Goal: Task Accomplishment & Management: Complete application form

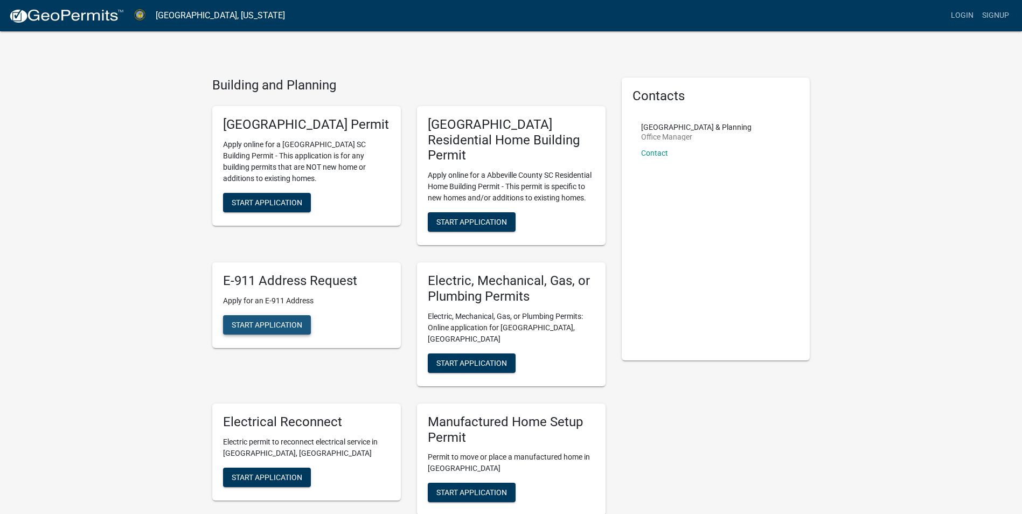
click at [286, 320] on span "Start Application" at bounding box center [267, 324] width 71 height 9
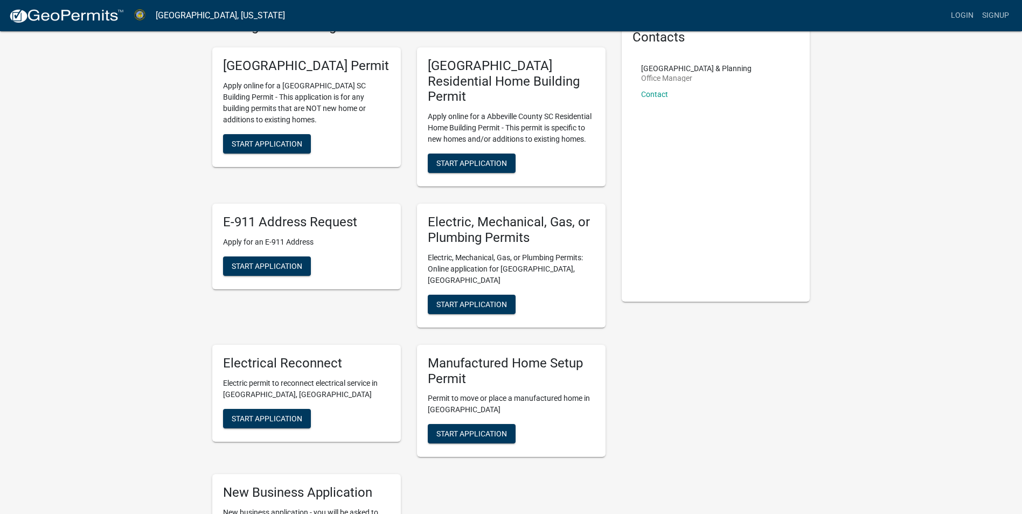
scroll to position [45, 0]
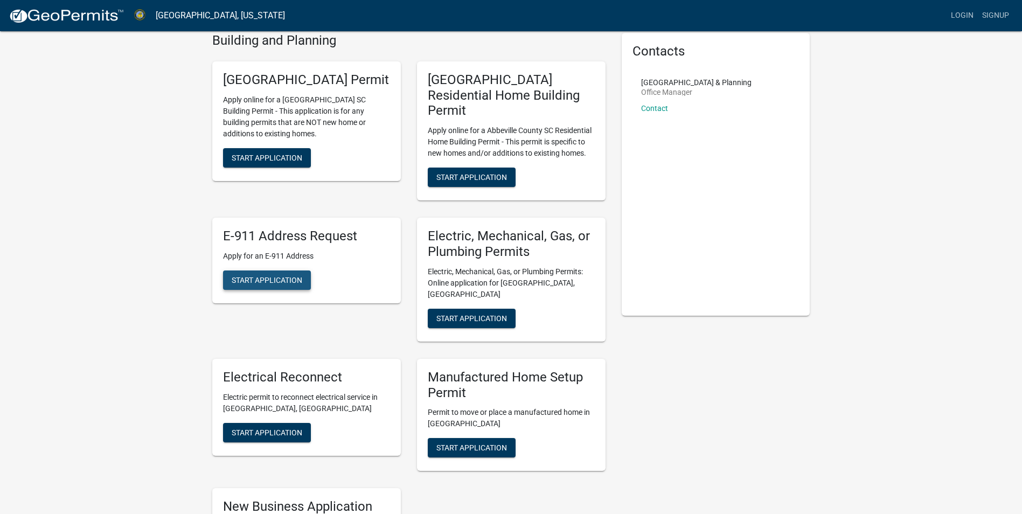
click at [274, 276] on span "Start Application" at bounding box center [267, 279] width 71 height 9
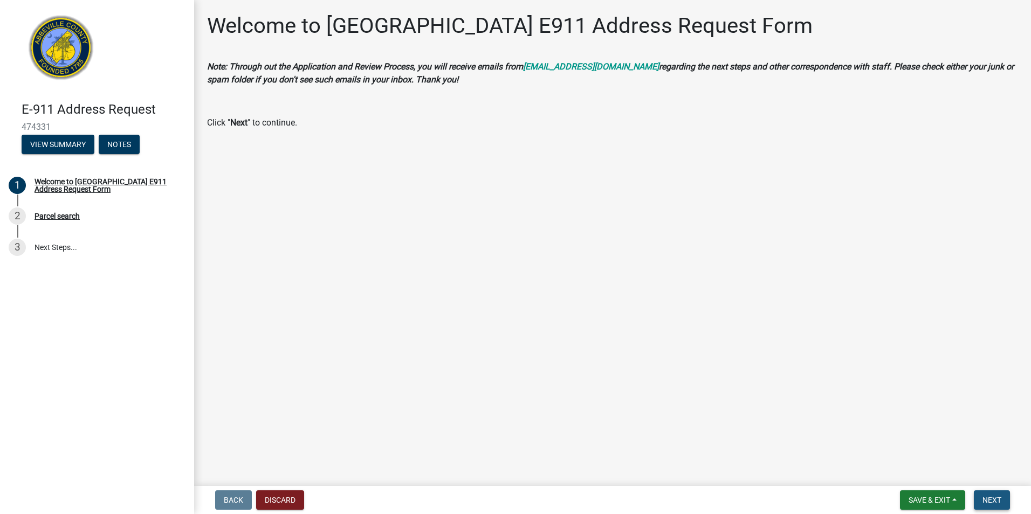
click at [989, 503] on span "Next" at bounding box center [991, 500] width 19 height 9
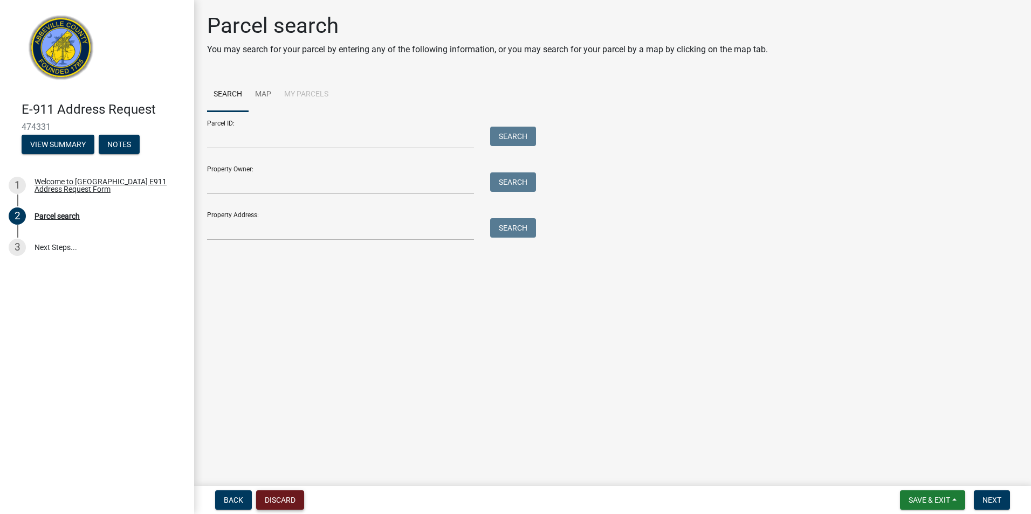
click at [292, 502] on button "Discard" at bounding box center [280, 499] width 48 height 19
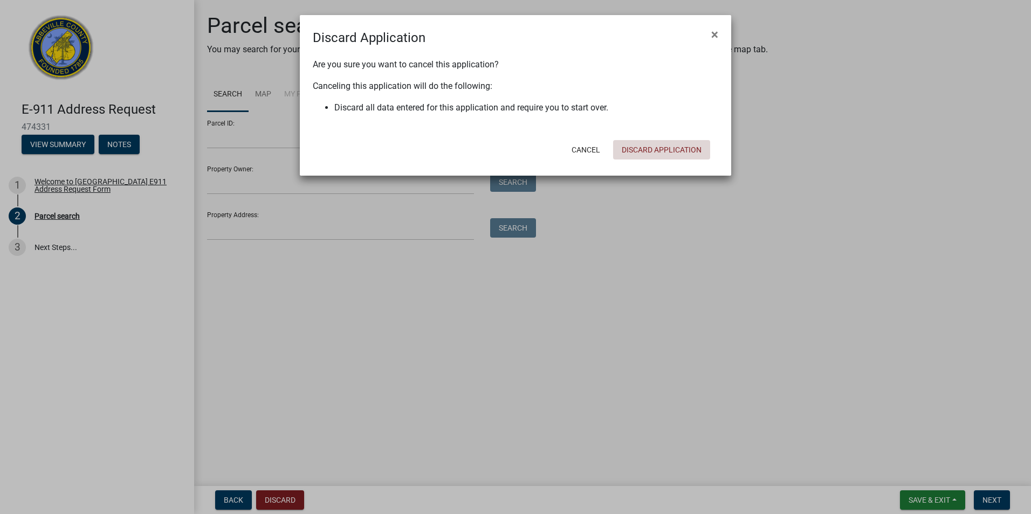
click at [691, 151] on button "Discard Application" at bounding box center [661, 149] width 97 height 19
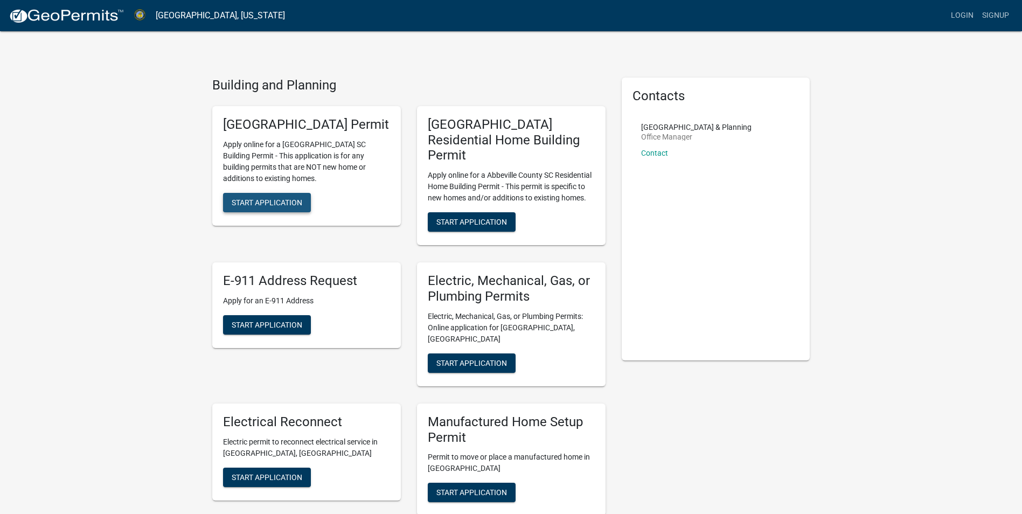
click at [285, 206] on span "Start Application" at bounding box center [267, 202] width 71 height 9
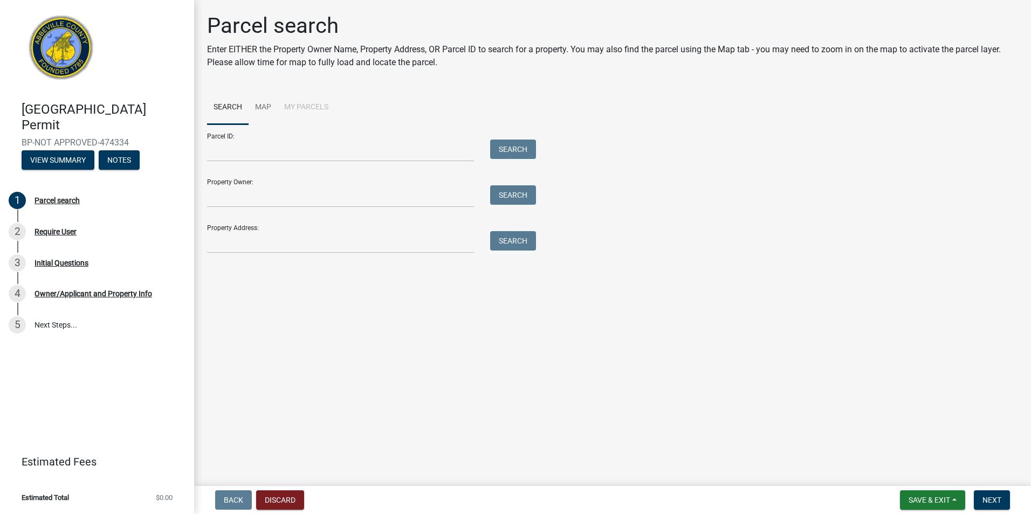
click at [291, 103] on li "My Parcels" at bounding box center [306, 108] width 57 height 34
click at [265, 106] on link "Map" at bounding box center [262, 108] width 29 height 34
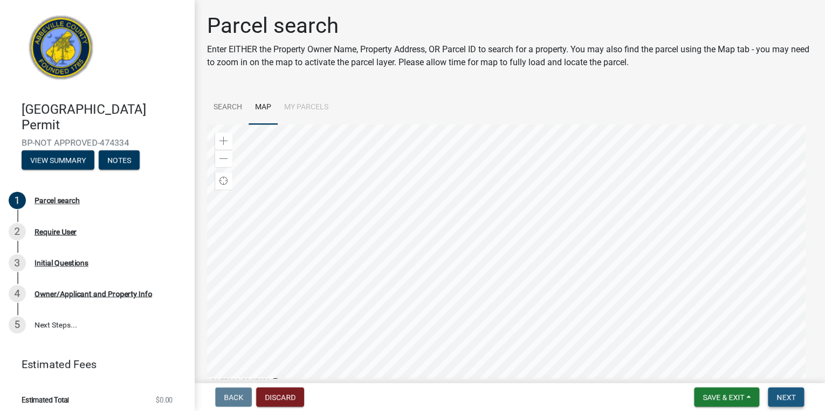
click at [784, 397] on span "Next" at bounding box center [785, 397] width 19 height 9
click at [785, 395] on span "Next" at bounding box center [785, 397] width 19 height 9
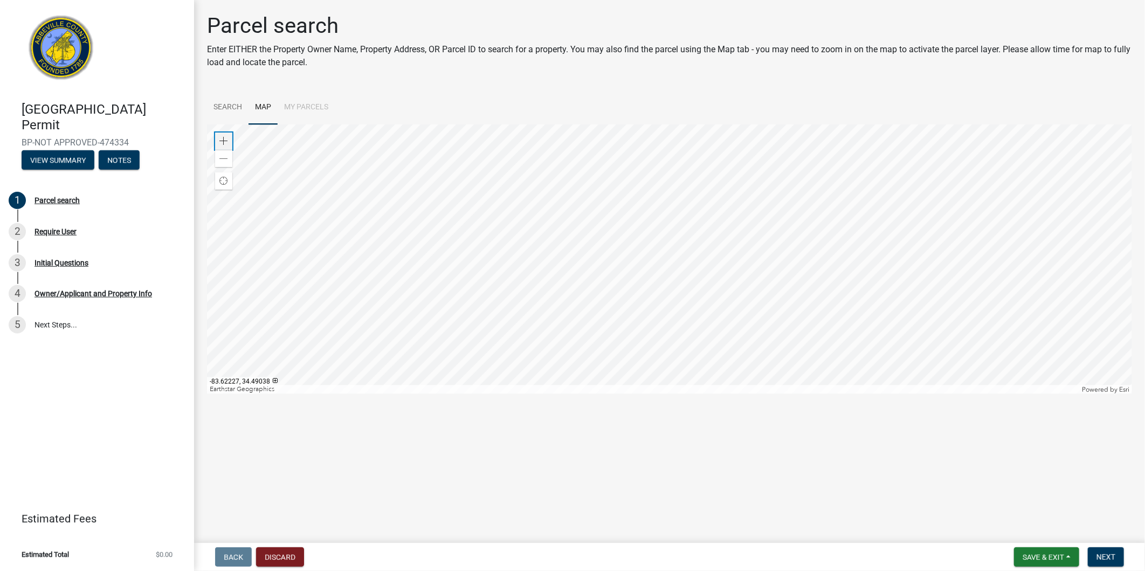
click at [224, 139] on span at bounding box center [223, 141] width 9 height 9
click at [607, 241] on div at bounding box center [669, 259] width 925 height 269
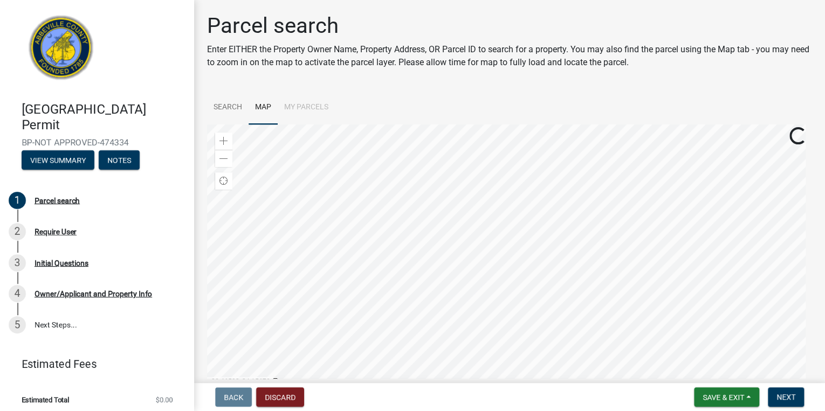
click at [504, 243] on div at bounding box center [509, 259] width 605 height 269
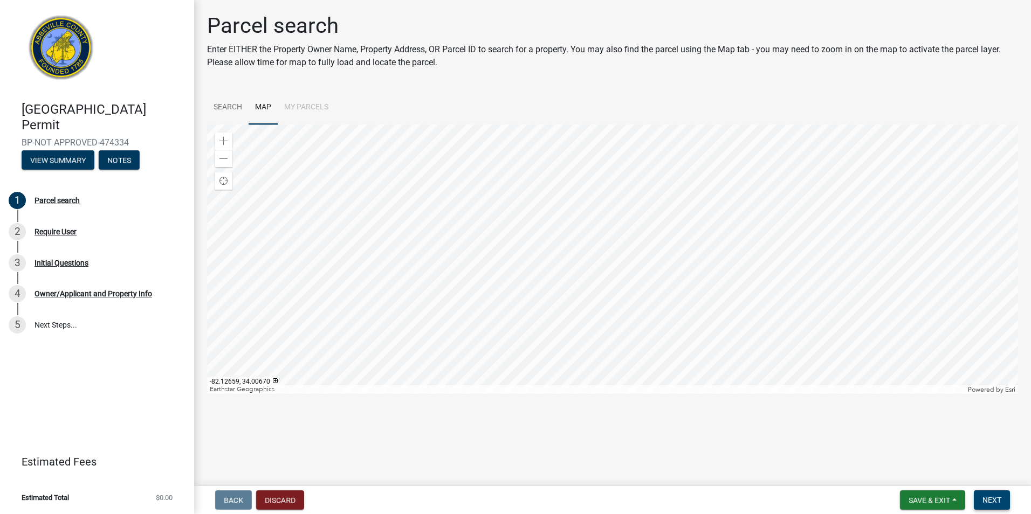
click at [993, 503] on span "Next" at bounding box center [991, 500] width 19 height 9
click at [601, 239] on div at bounding box center [612, 259] width 811 height 269
click at [320, 106] on li "My Parcels" at bounding box center [306, 108] width 57 height 34
click at [223, 103] on link "Search" at bounding box center [228, 108] width 42 height 34
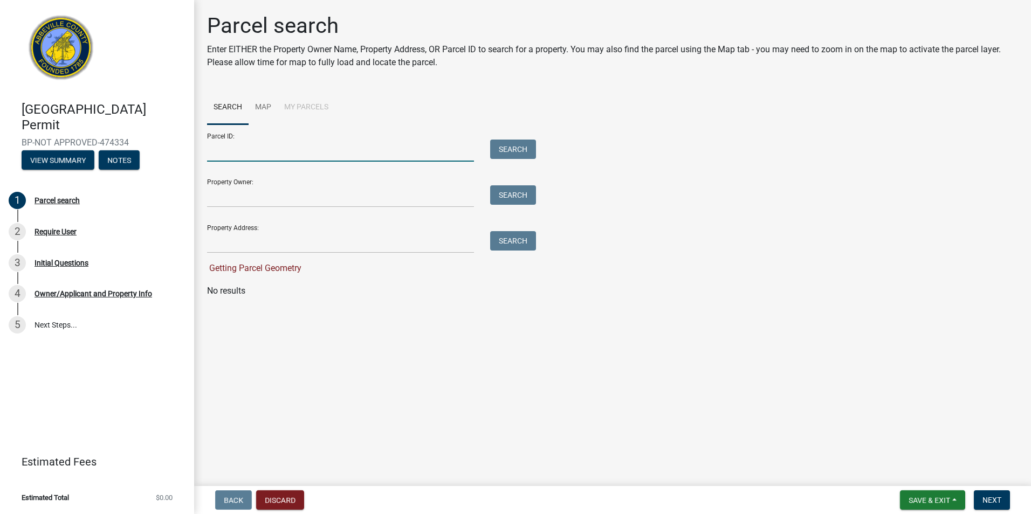
click at [220, 153] on input "Parcel ID:" at bounding box center [340, 151] width 267 height 22
type input "[PHONE_NUMBER]"
click at [509, 151] on button "Search" at bounding box center [513, 149] width 46 height 19
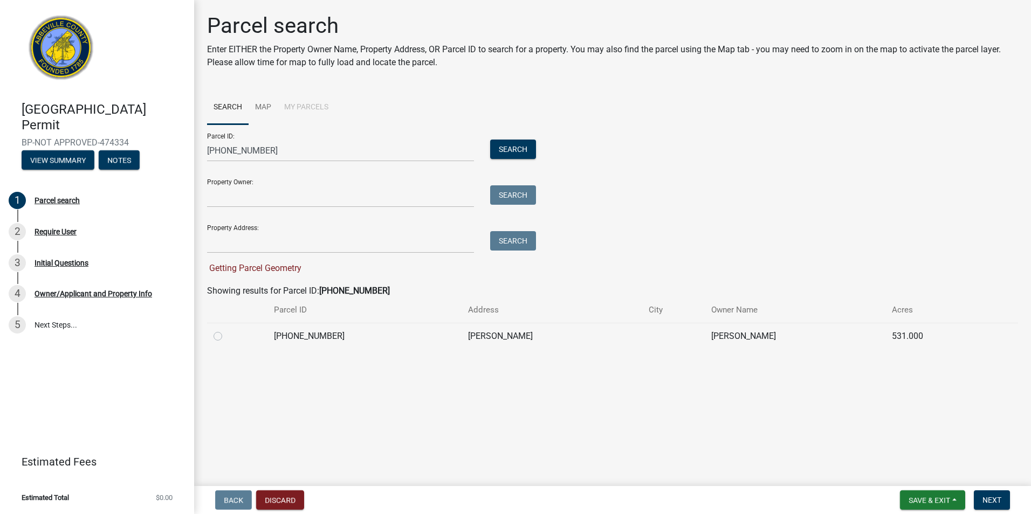
click at [226, 330] on label at bounding box center [226, 330] width 0 height 0
click at [226, 334] on input "radio" at bounding box center [229, 333] width 7 height 7
radio input "true"
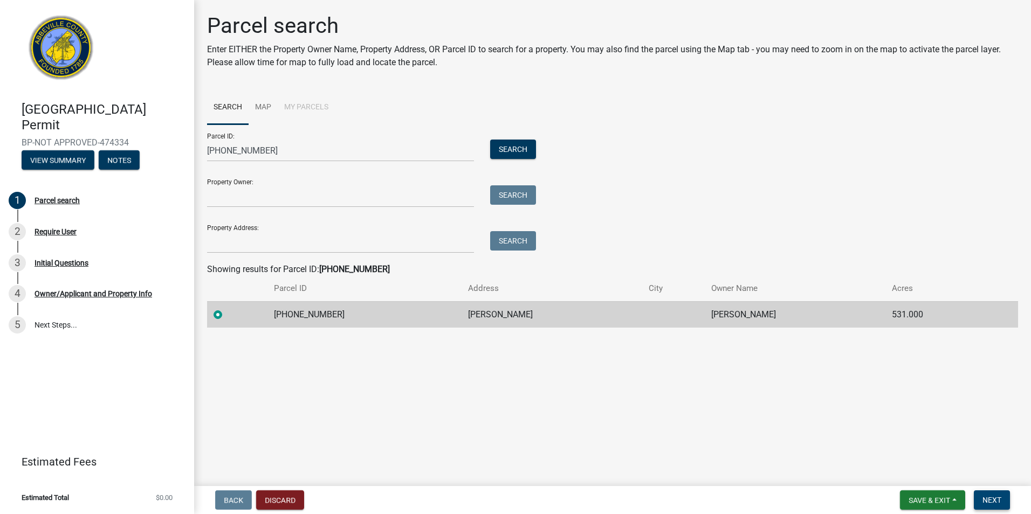
click at [990, 504] on span "Next" at bounding box center [991, 500] width 19 height 9
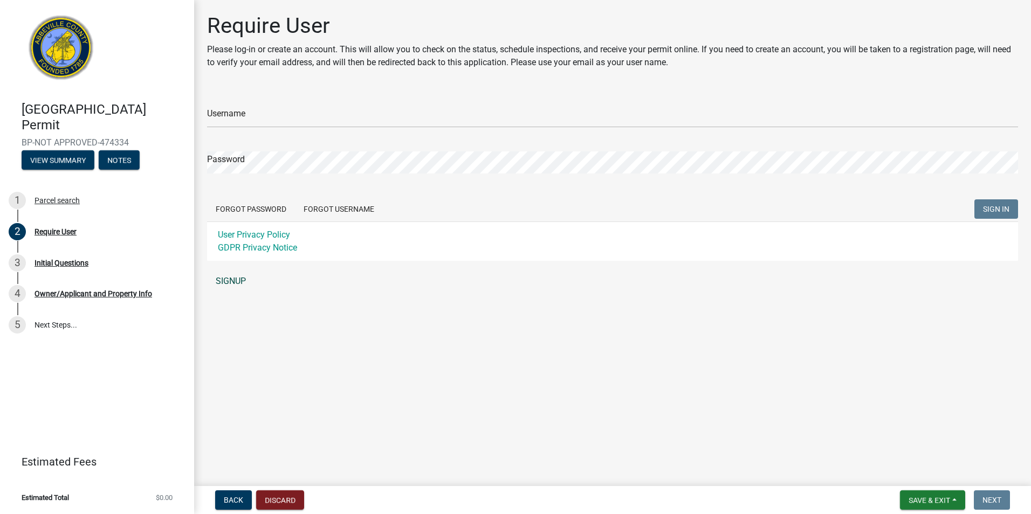
click at [231, 281] on link "SIGNUP" at bounding box center [612, 282] width 811 height 22
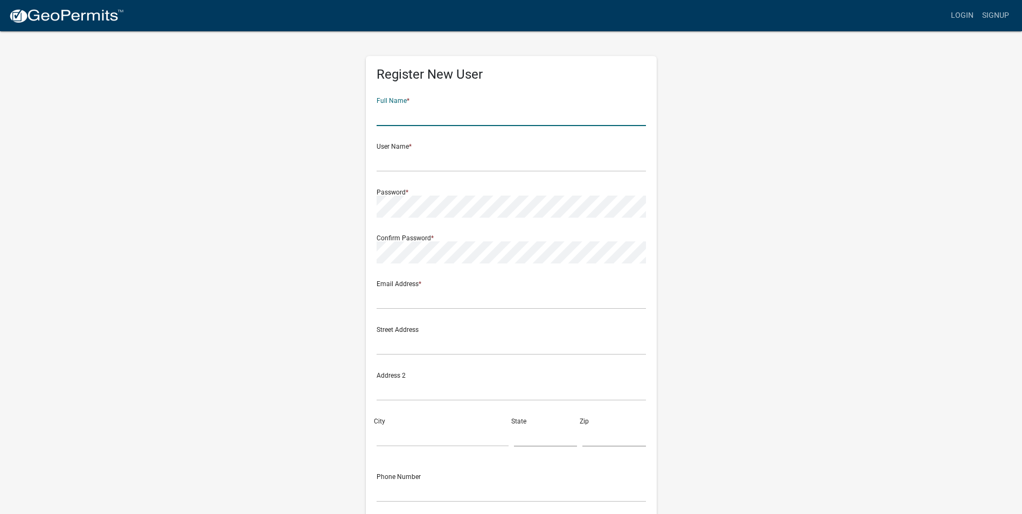
click at [506, 114] on input "text" at bounding box center [511, 115] width 269 height 22
type input "[PERSON_NAME]"
type input "[STREET_ADDRESS][PERSON_NAME]"
type input "[GEOGRAPHIC_DATA]"
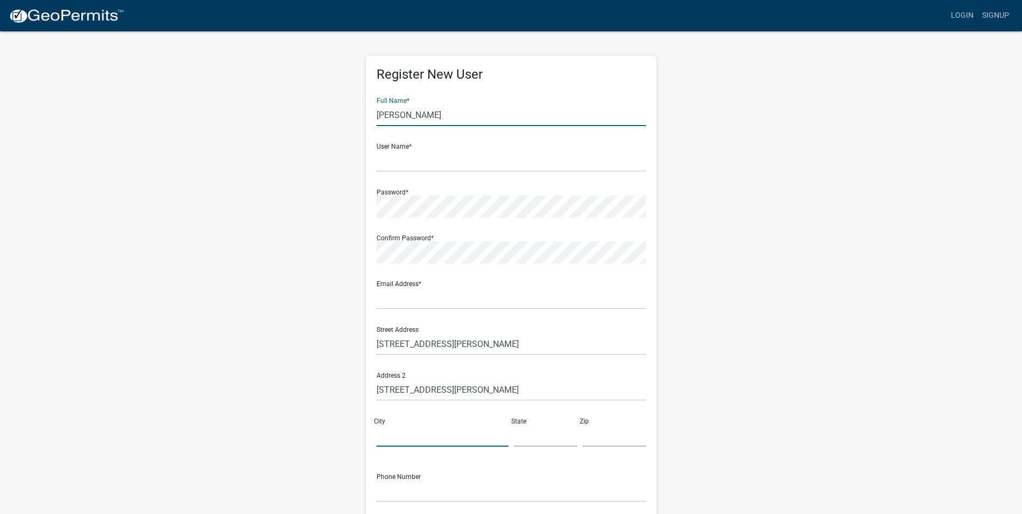
type input "FL"
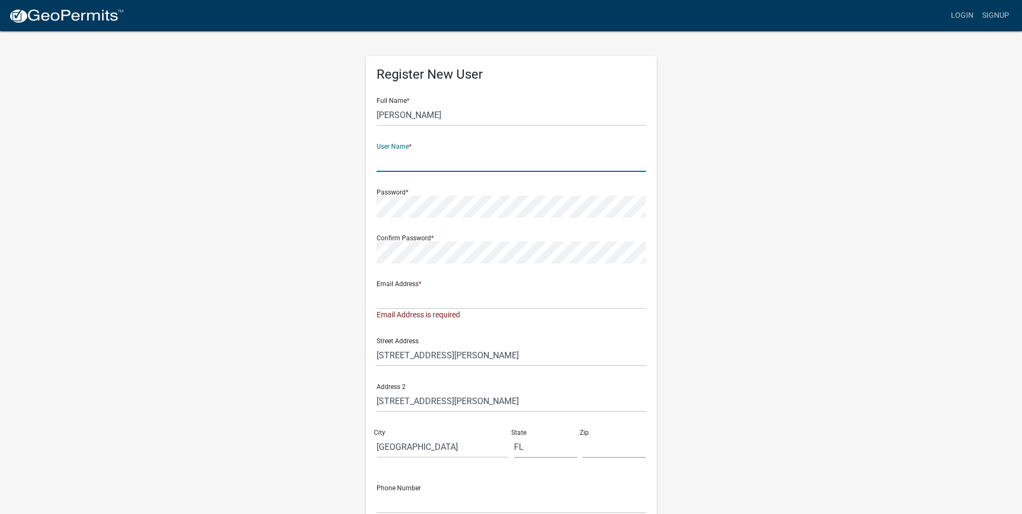
click at [419, 155] on input "text" at bounding box center [511, 161] width 269 height 22
type input "[PERSON_NAME][EMAIL_ADDRESS][PERSON_NAME][DOMAIN_NAME]"
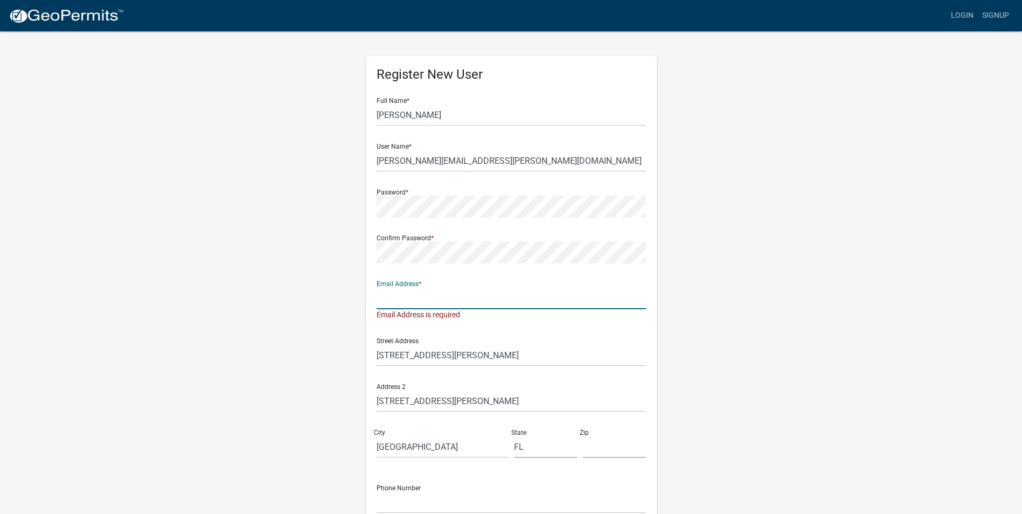
click at [434, 294] on input "text" at bounding box center [511, 298] width 269 height 22
type input "[PERSON_NAME][EMAIL_ADDRESS][PERSON_NAME][DOMAIN_NAME]"
type input "29302"
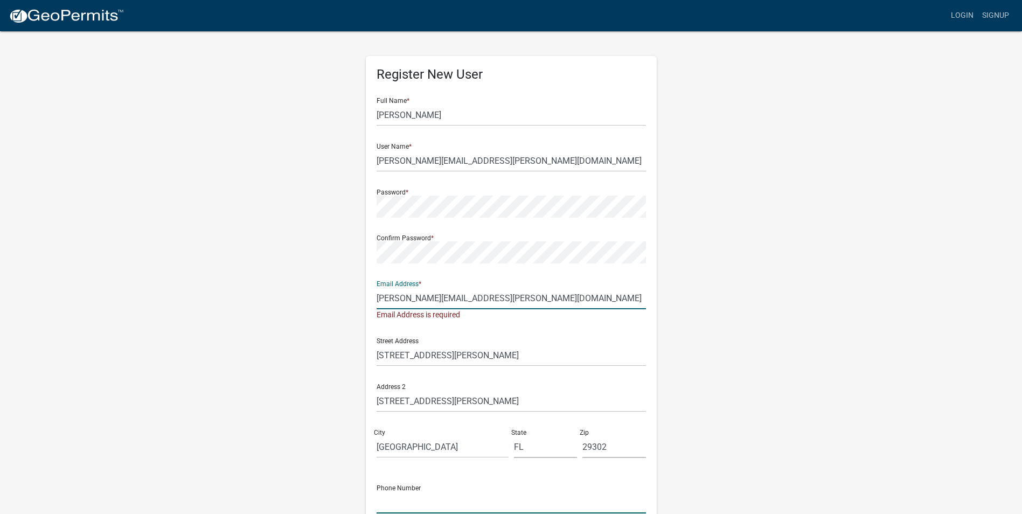
type input "8034138686"
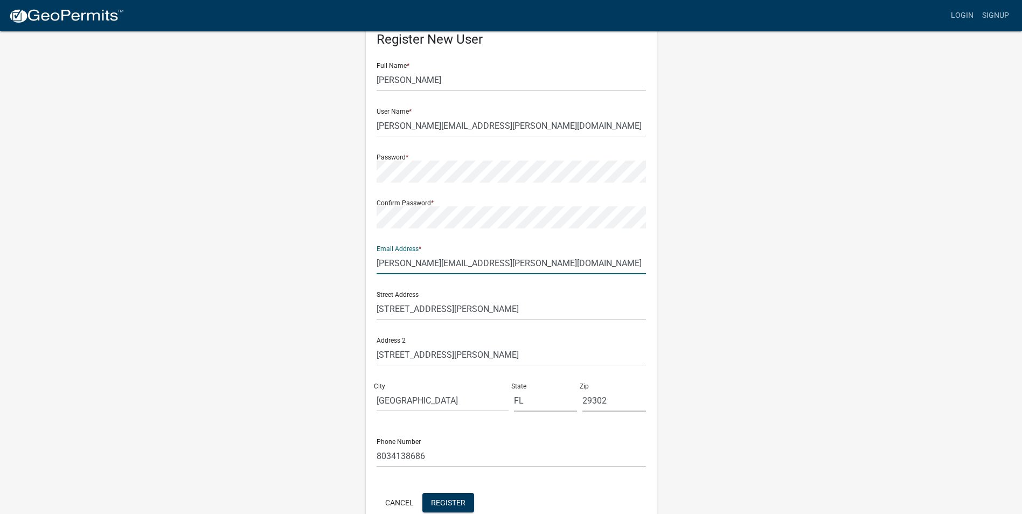
scroll to position [54, 0]
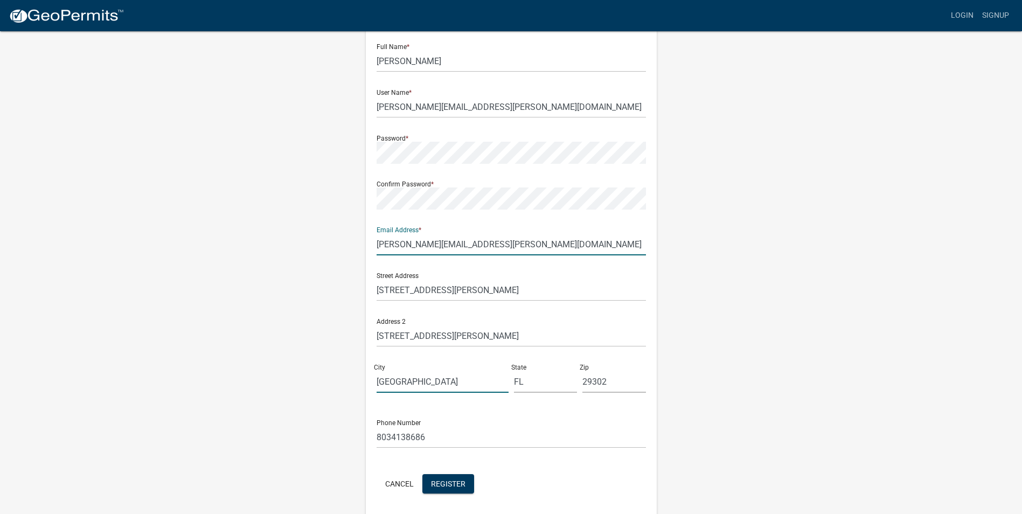
click at [473, 385] on input "[GEOGRAPHIC_DATA]" at bounding box center [443, 382] width 132 height 22
type input "M"
type input "CORAL GABLES"
click at [630, 390] on input "29302" at bounding box center [615, 382] width 64 height 22
type input "2"
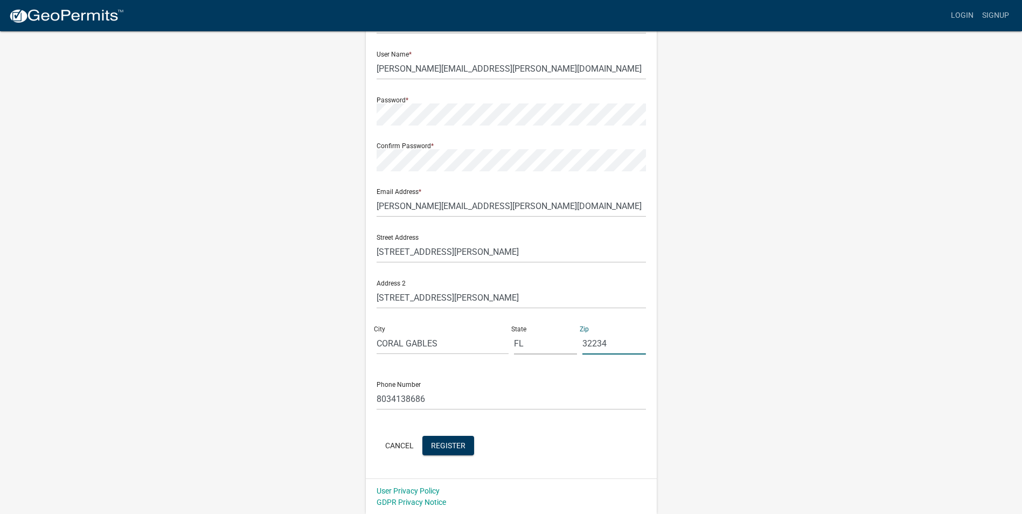
scroll to position [93, 0]
type input "32234"
click at [447, 444] on span "Register" at bounding box center [448, 444] width 34 height 9
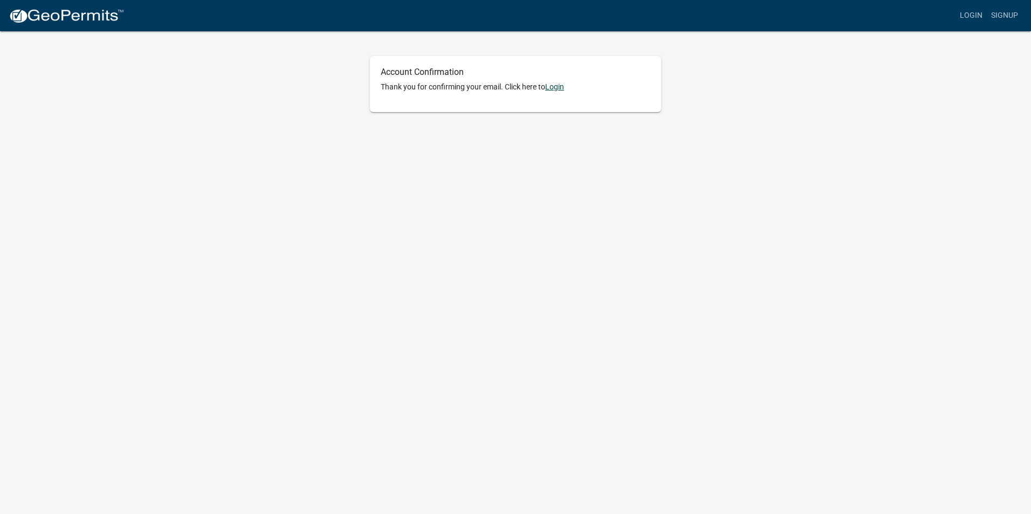
click at [555, 89] on link "Login" at bounding box center [554, 86] width 19 height 9
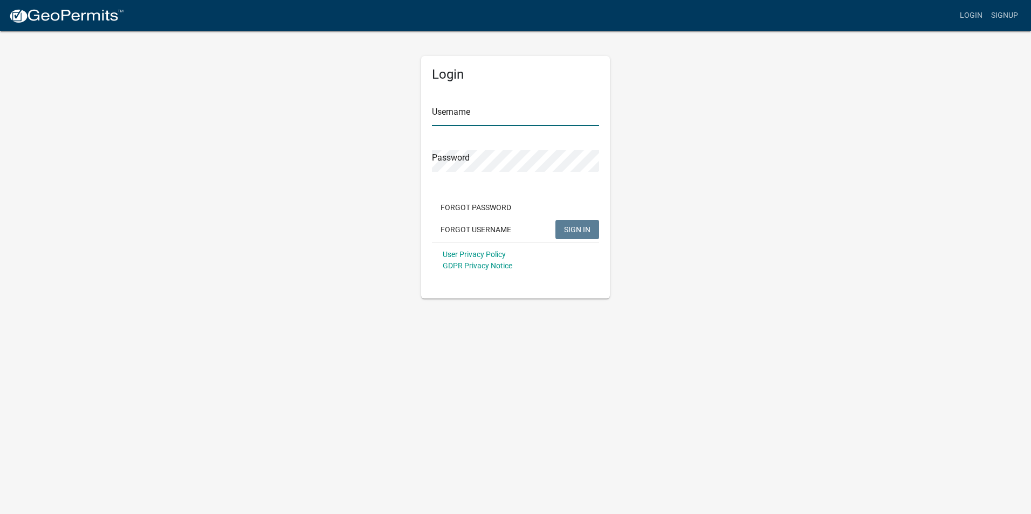
type input "[PERSON_NAME][EMAIL_ADDRESS][PERSON_NAME][DOMAIN_NAME]"
click at [576, 232] on span "SIGN IN" at bounding box center [577, 229] width 26 height 9
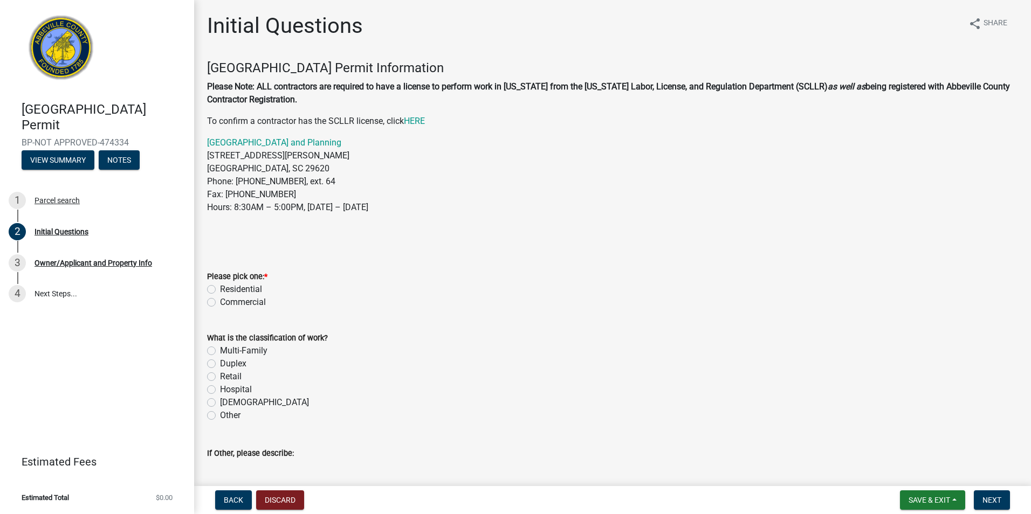
click at [220, 299] on label "Commercial" at bounding box center [243, 302] width 46 height 13
click at [220, 299] on input "Commercial" at bounding box center [223, 299] width 7 height 7
radio input "true"
click at [220, 416] on label "Other" at bounding box center [230, 415] width 20 height 13
click at [220, 416] on input "Other" at bounding box center [223, 412] width 7 height 7
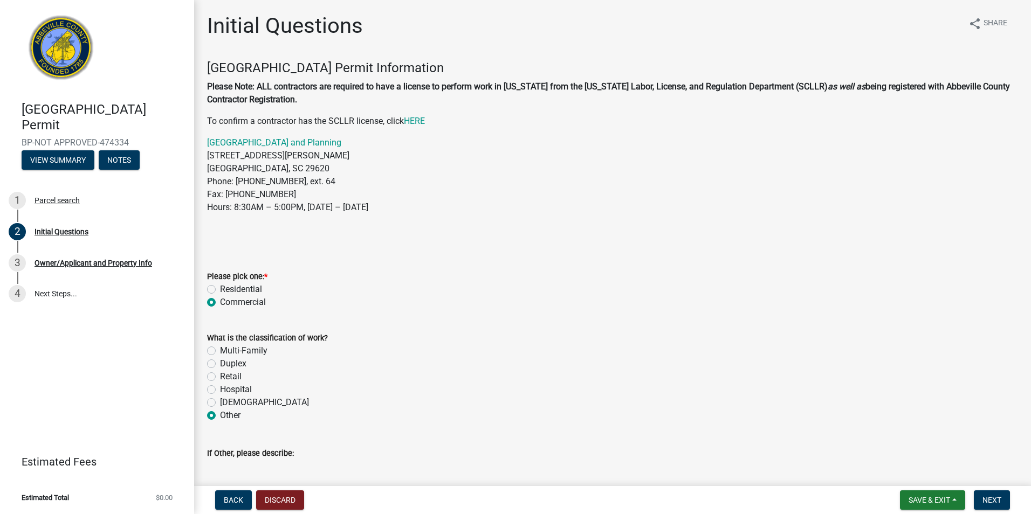
radio input "true"
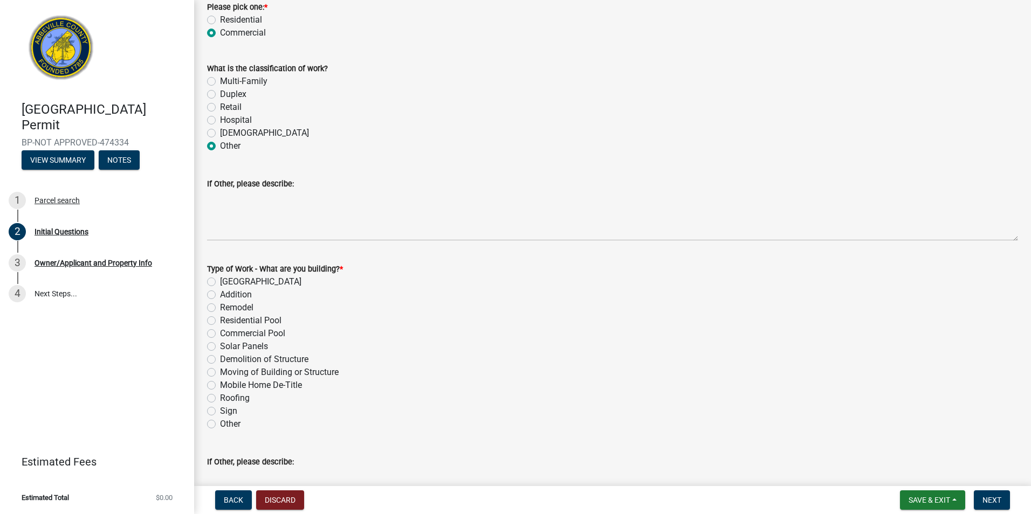
scroll to position [323, 0]
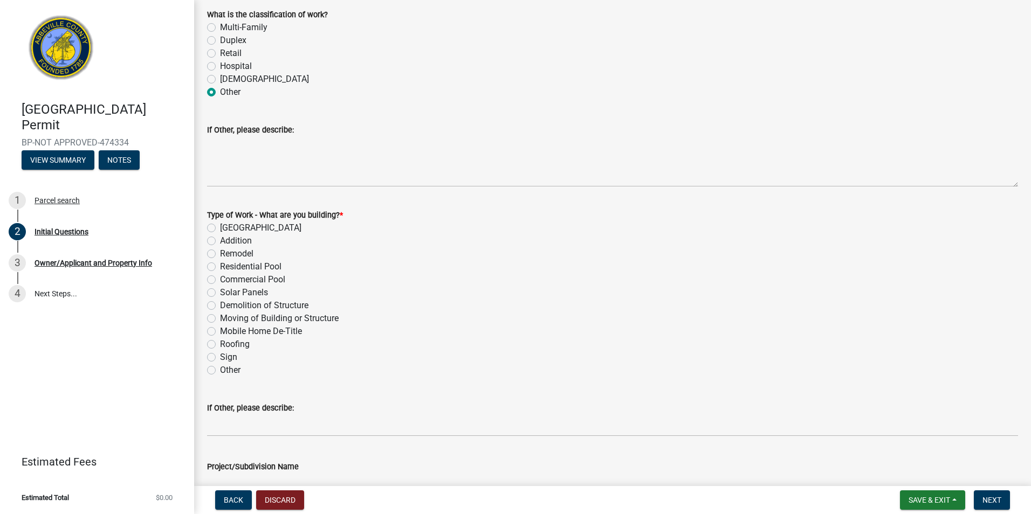
click at [220, 374] on label "Other" at bounding box center [230, 370] width 20 height 13
click at [220, 371] on input "Other" at bounding box center [223, 367] width 7 height 7
radio input "true"
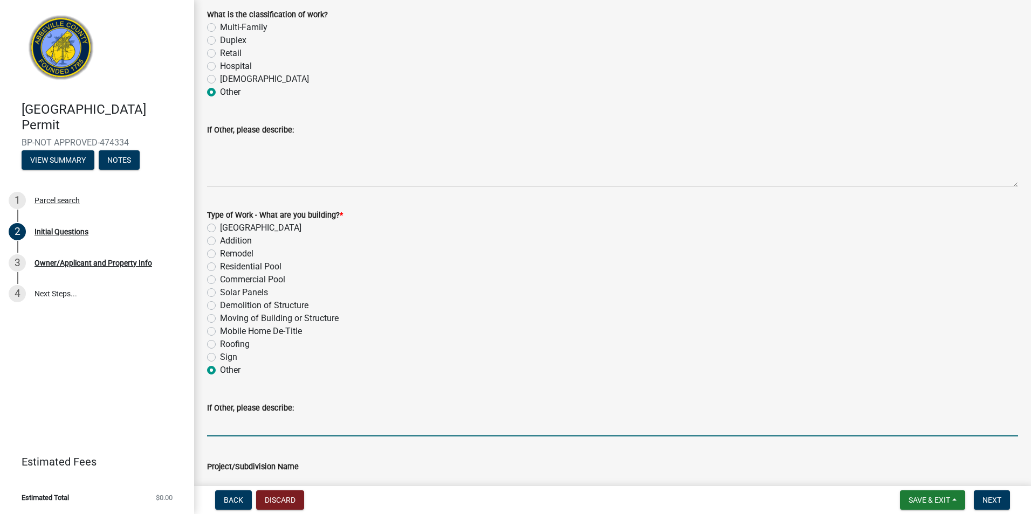
click at [263, 430] on input "If Other, please describe:" at bounding box center [612, 425] width 811 height 22
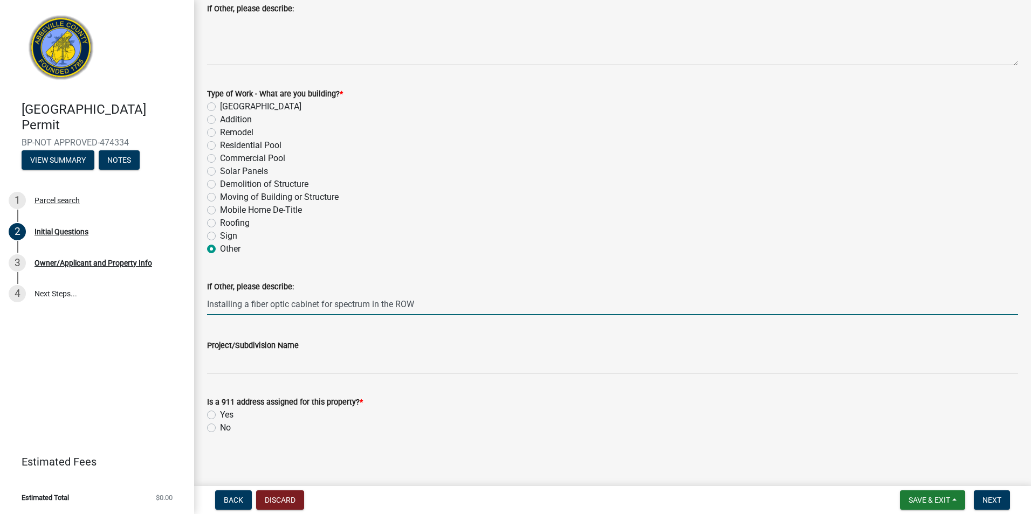
scroll to position [449, 0]
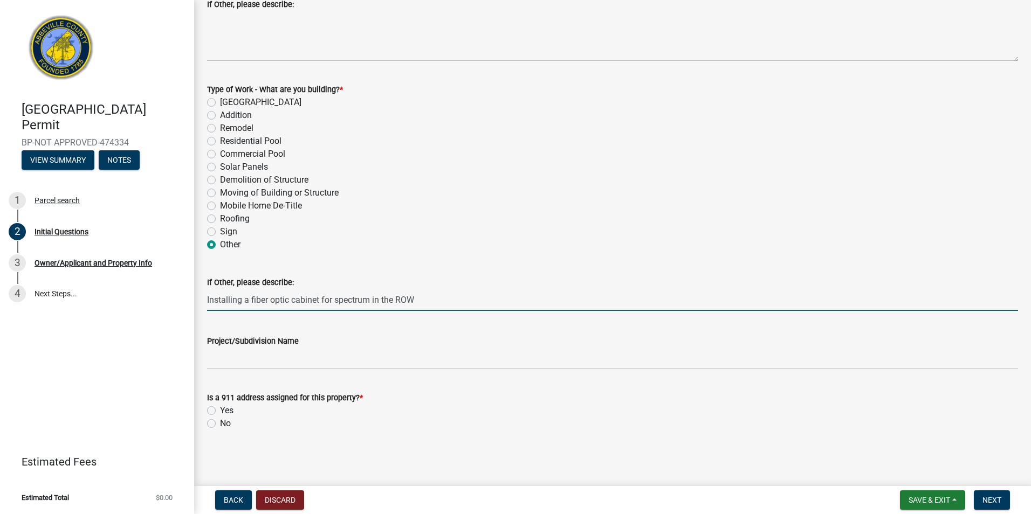
type input "Installing a fiber optic cabinet for spectrum in the ROW"
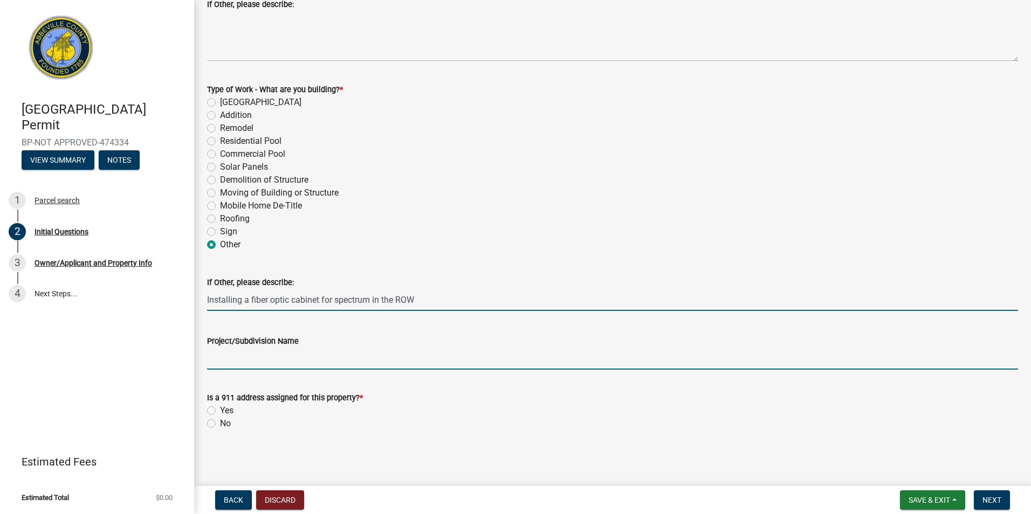
click at [235, 360] on input "Project/Subdivision Name" at bounding box center [612, 359] width 811 height 22
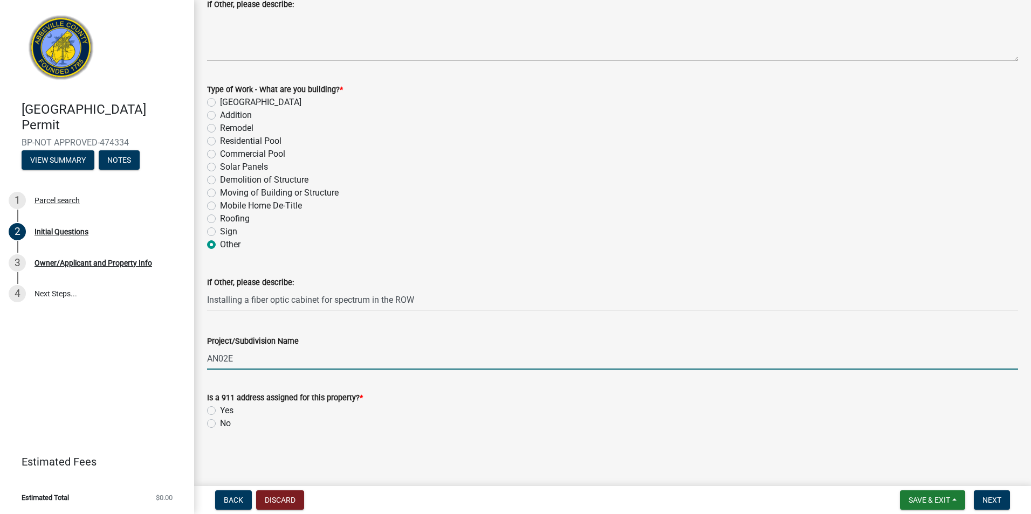
type input "AN02E"
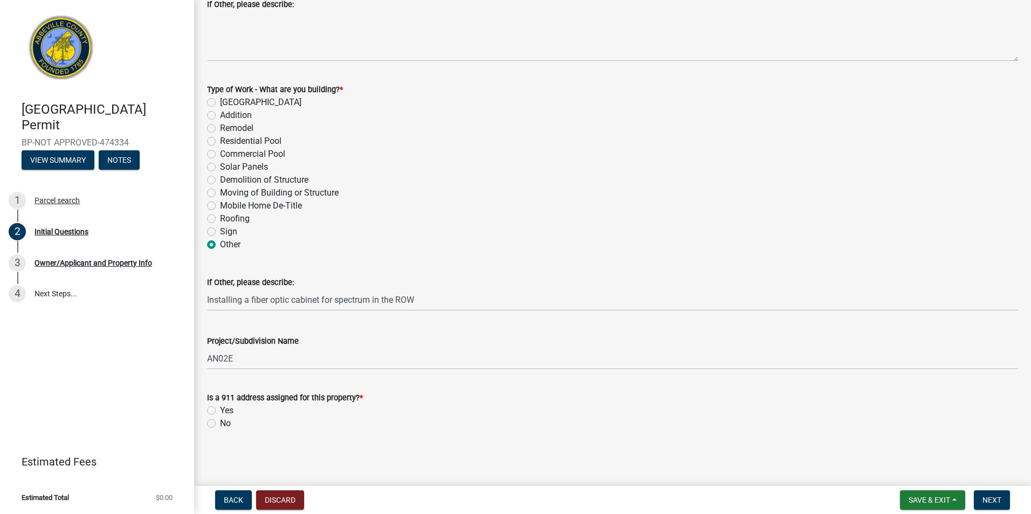
click at [206, 422] on div "Is a 911 address assigned for this property? * Yes No" at bounding box center [612, 404] width 827 height 52
click at [220, 422] on label "No" at bounding box center [225, 423] width 11 height 13
click at [220, 422] on input "No" at bounding box center [223, 420] width 7 height 7
radio input "true"
click at [990, 493] on button "Next" at bounding box center [991, 499] width 36 height 19
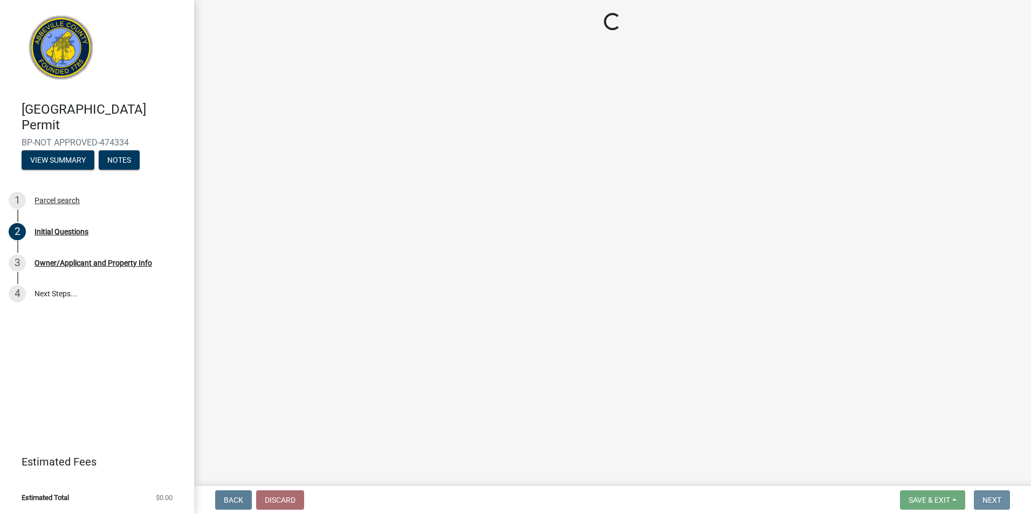
scroll to position [0, 0]
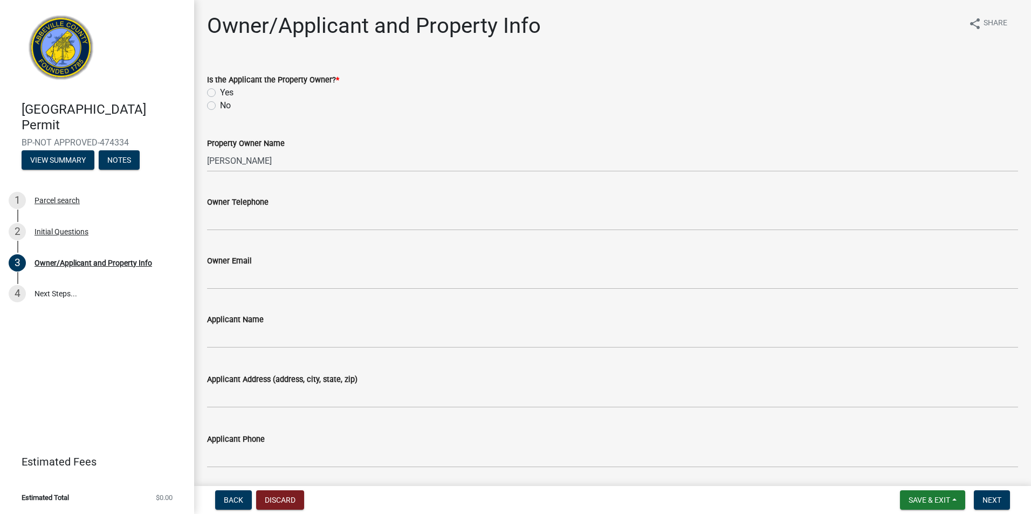
click at [220, 106] on label "No" at bounding box center [225, 105] width 11 height 13
click at [220, 106] on input "No" at bounding box center [223, 102] width 7 height 7
radio input "true"
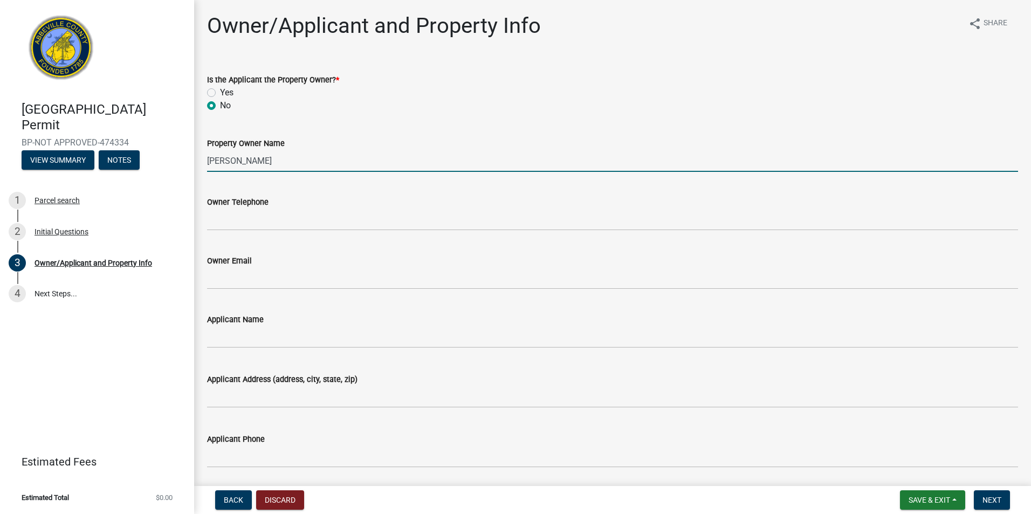
click at [316, 163] on input "[PERSON_NAME]" at bounding box center [612, 161] width 811 height 22
type input "M"
type input "MasTec Inc."
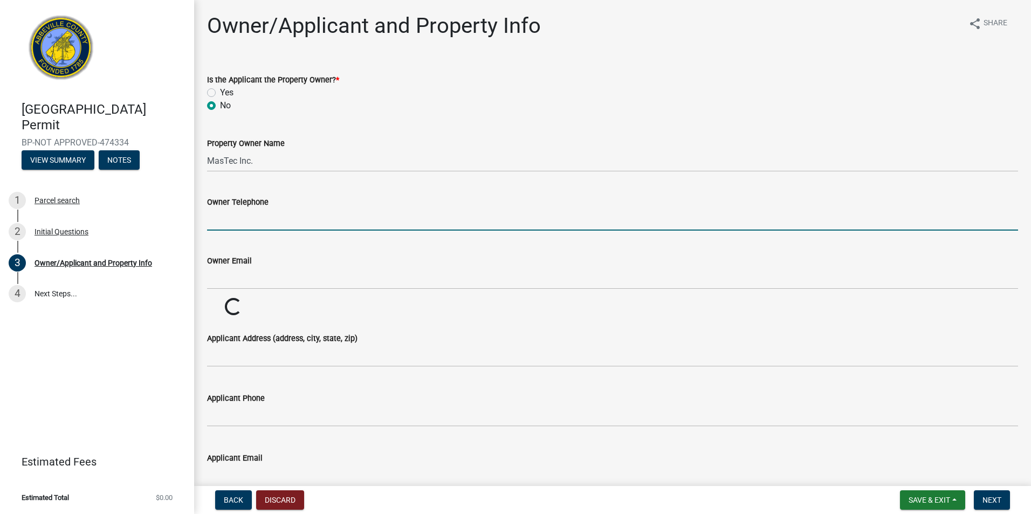
click at [311, 210] on input "Owner Telephone" at bounding box center [612, 220] width 811 height 22
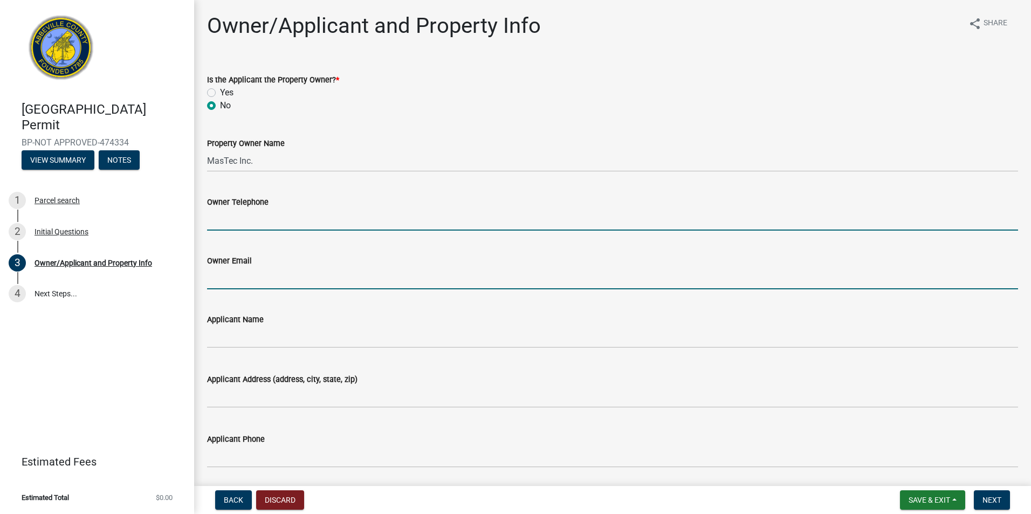
click at [253, 275] on input "Owner Email" at bounding box center [612, 278] width 811 height 22
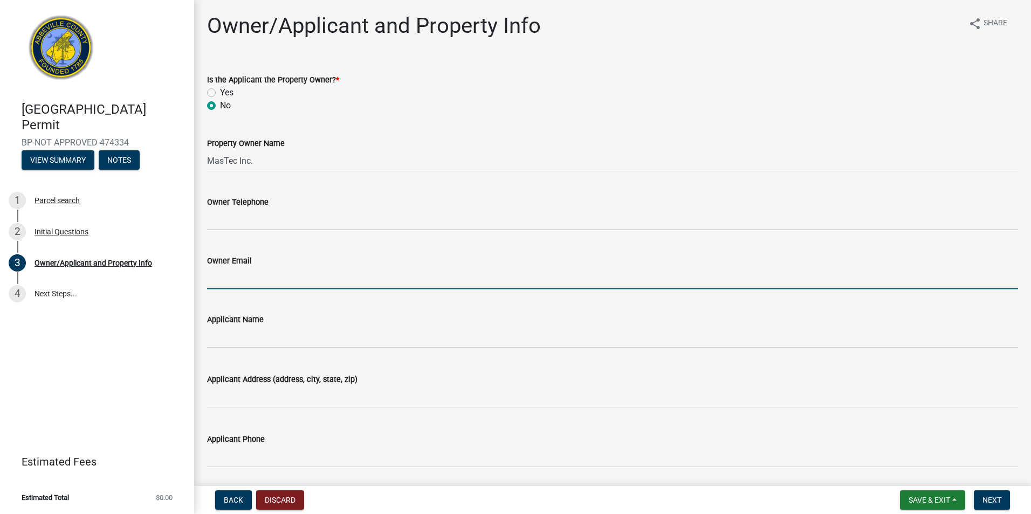
type input "[PERSON_NAME][EMAIL_ADDRESS][PERSON_NAME][DOMAIN_NAME]"
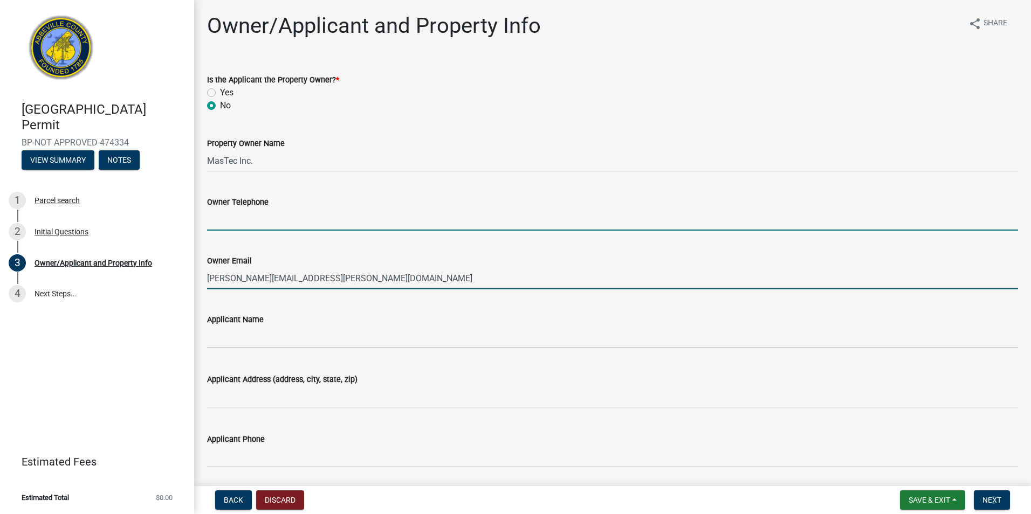
type input "8034138686"
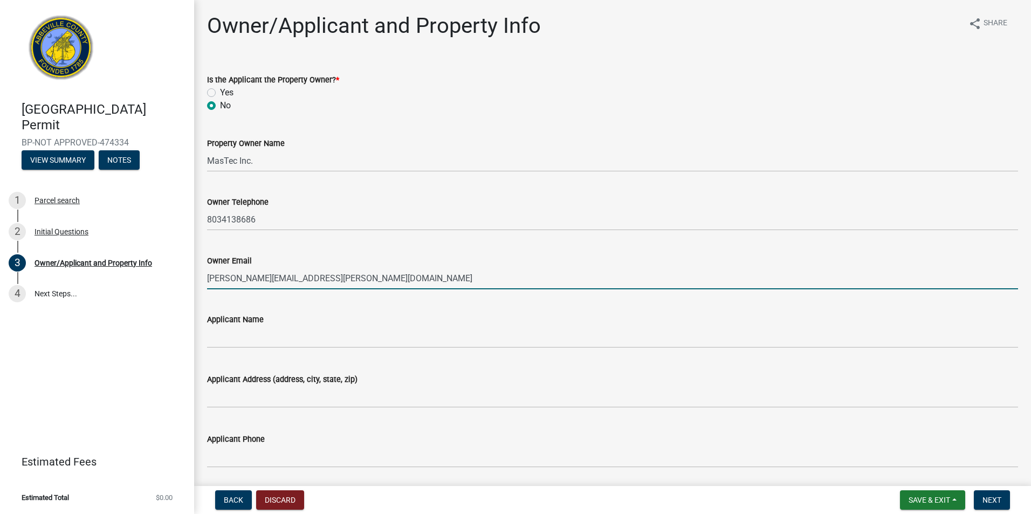
type input "Spartanburg"
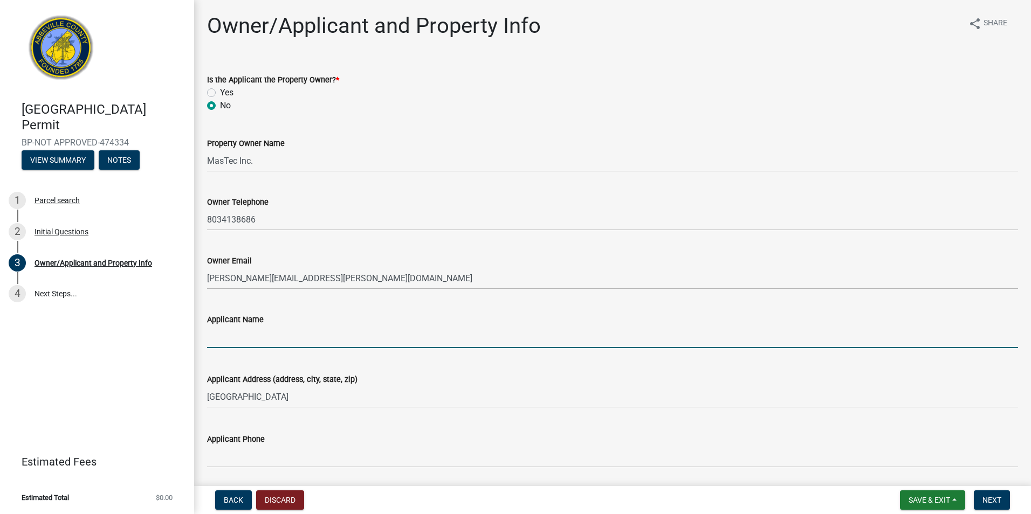
click at [250, 336] on input "Applicant Name" at bounding box center [612, 337] width 811 height 22
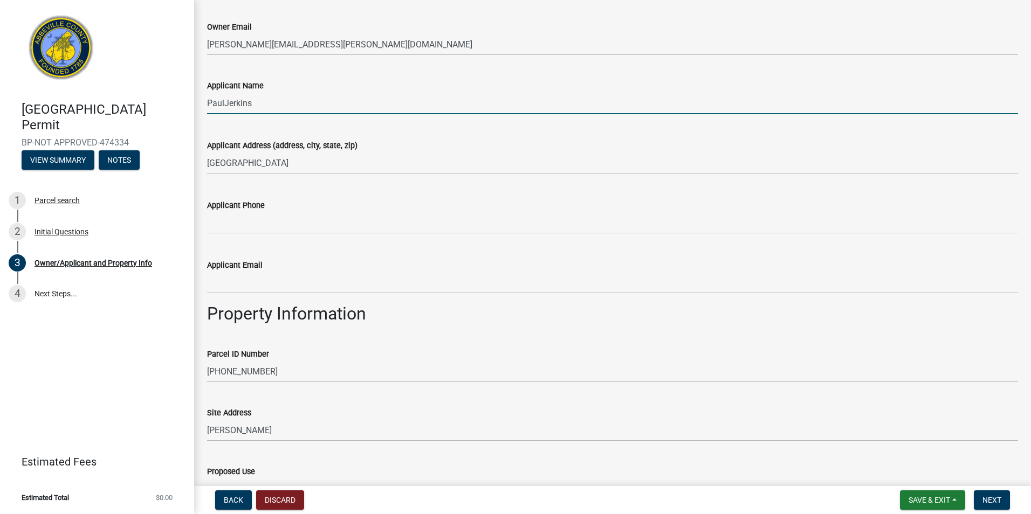
scroll to position [269, 0]
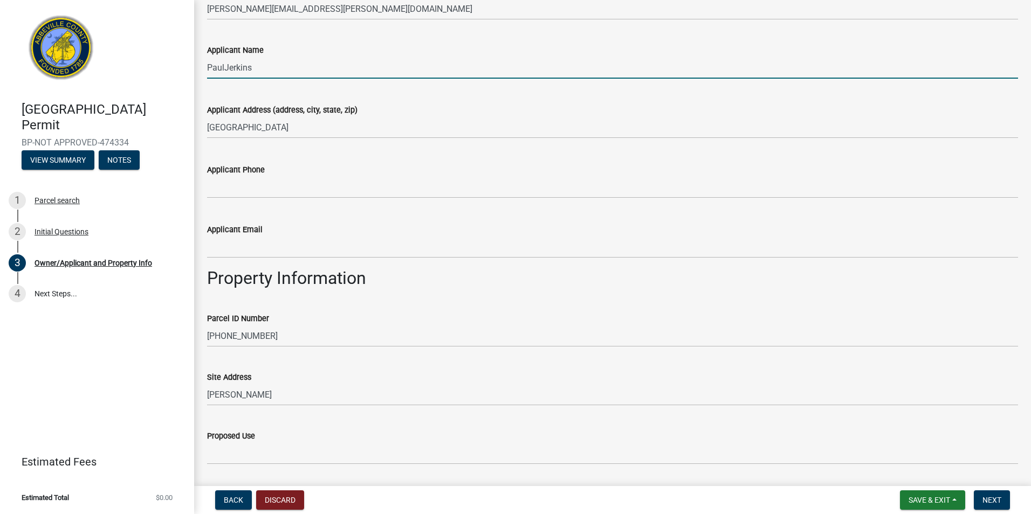
type input "PaulJerkins"
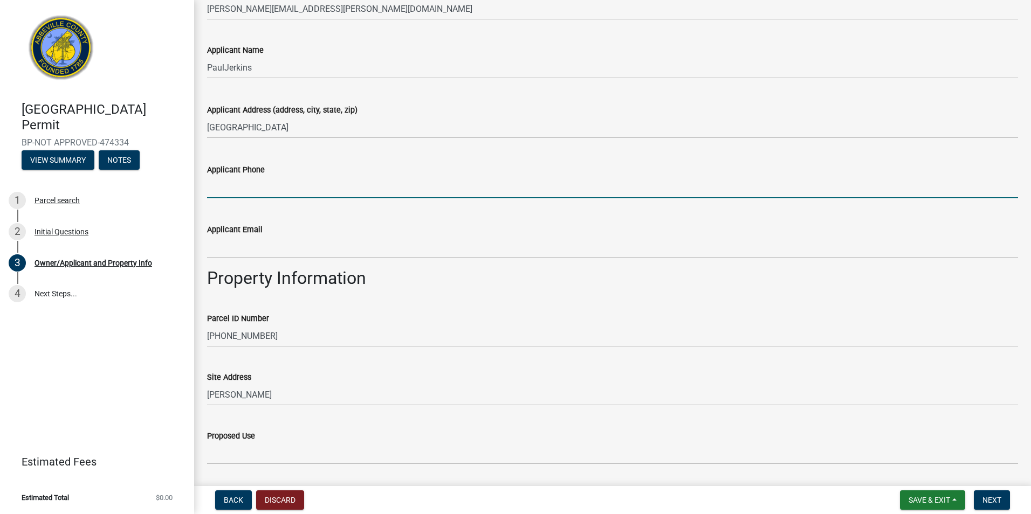
click at [246, 187] on input "Applicant Phone" at bounding box center [612, 187] width 811 height 22
type input "8034138686"
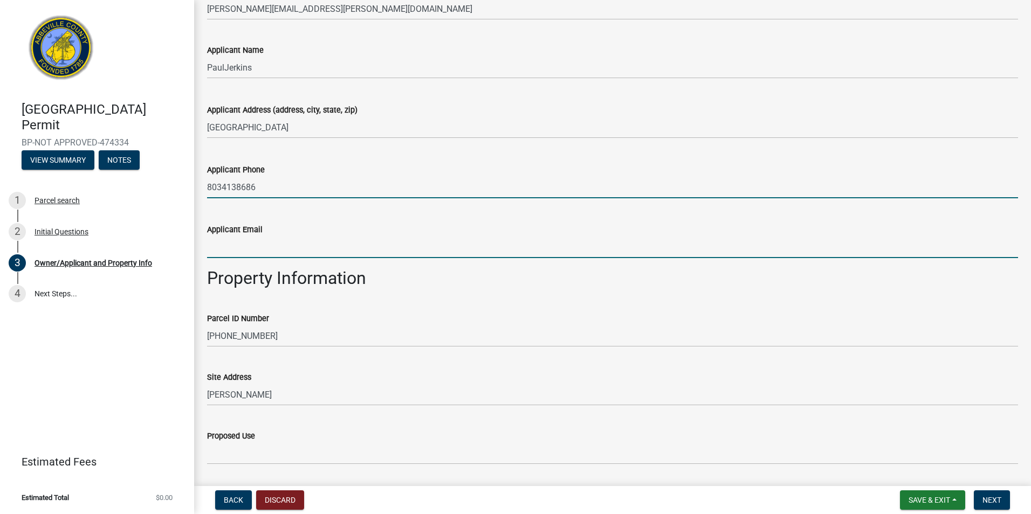
click at [253, 245] on input "Applicant Email" at bounding box center [612, 247] width 811 height 22
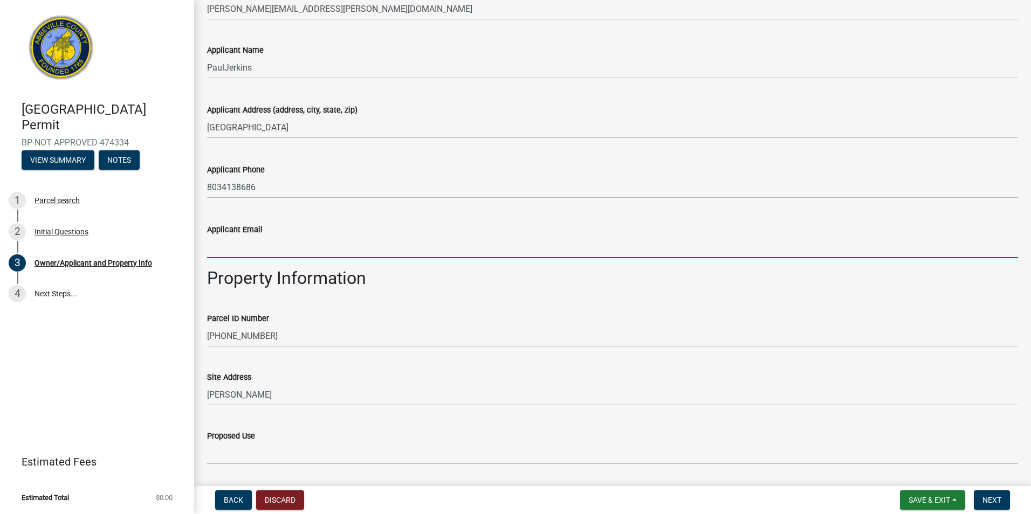
type input "[PERSON_NAME][EMAIL_ADDRESS][PERSON_NAME][DOMAIN_NAME]"
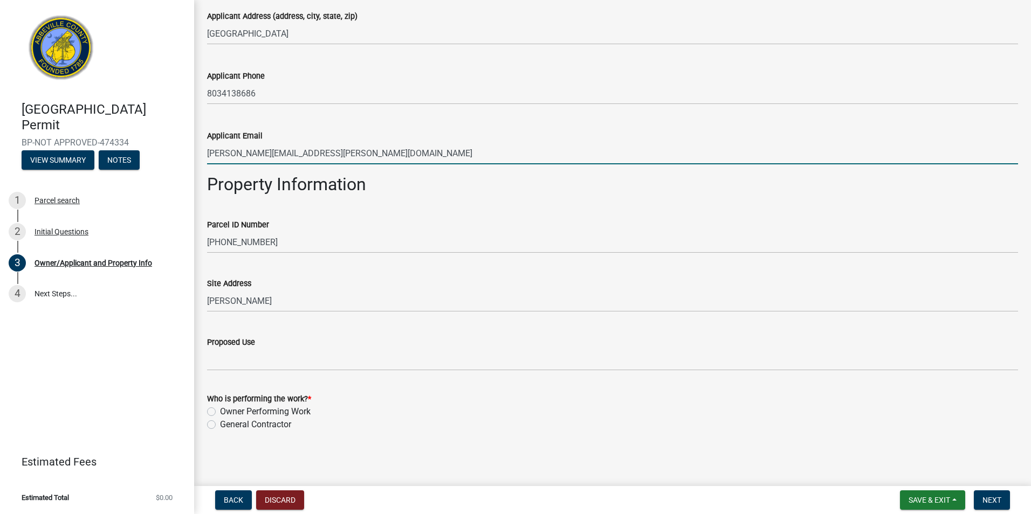
scroll to position [364, 0]
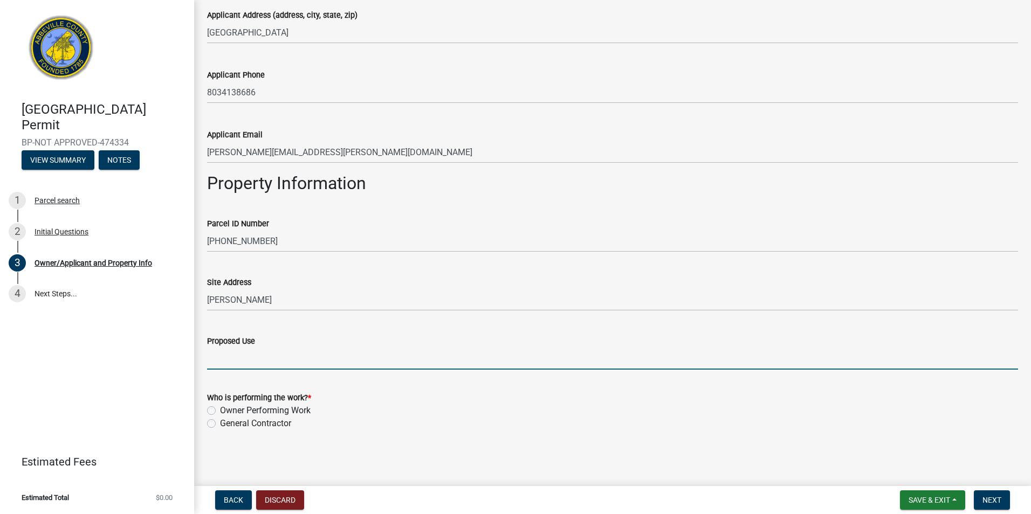
click at [233, 359] on input "Proposed Use" at bounding box center [612, 359] width 811 height 22
type input "Fiber optic cabinet to provide internet service to the community"
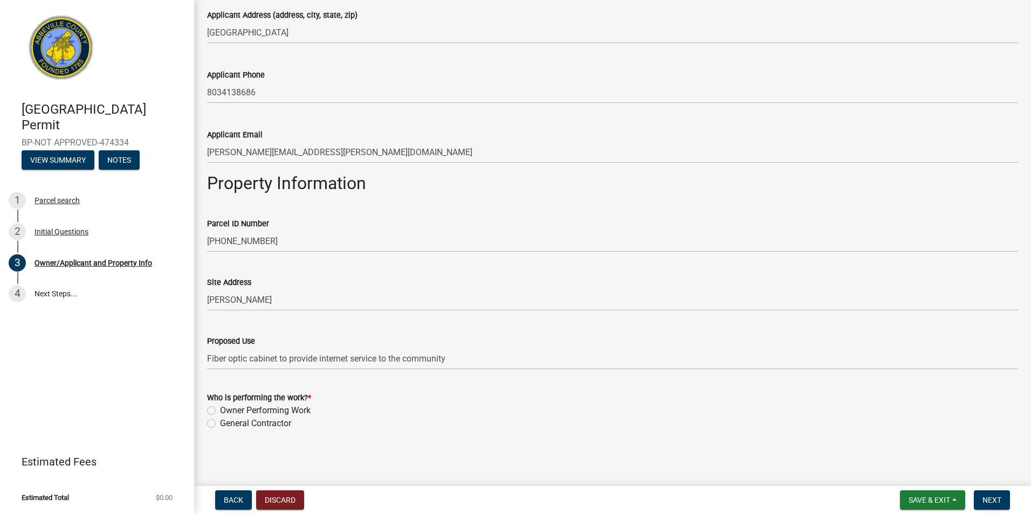
click at [220, 422] on label "General Contractor" at bounding box center [255, 423] width 71 height 13
click at [220, 422] on input "General Contractor" at bounding box center [223, 420] width 7 height 7
radio input "true"
click at [980, 495] on button "Next" at bounding box center [991, 499] width 36 height 19
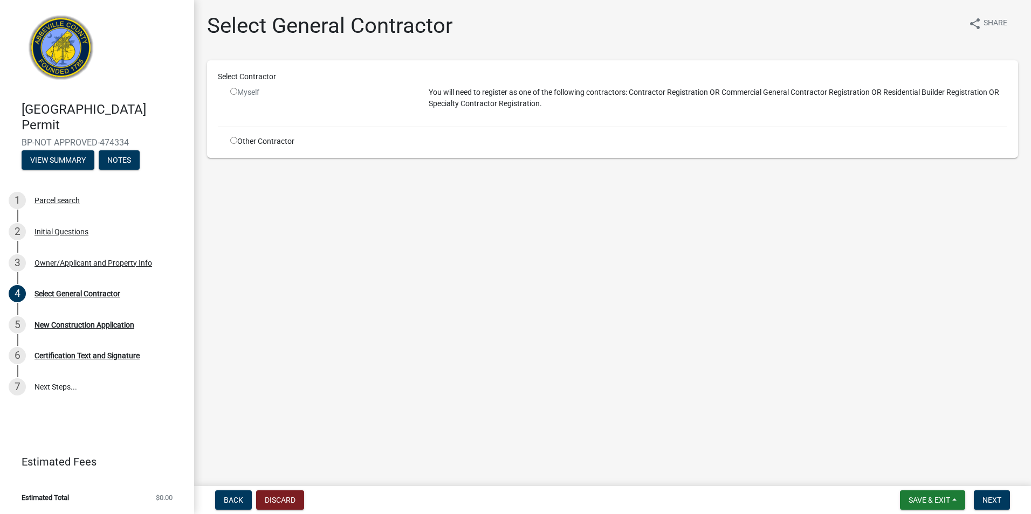
click at [233, 137] on input "radio" at bounding box center [233, 140] width 7 height 7
radio input "true"
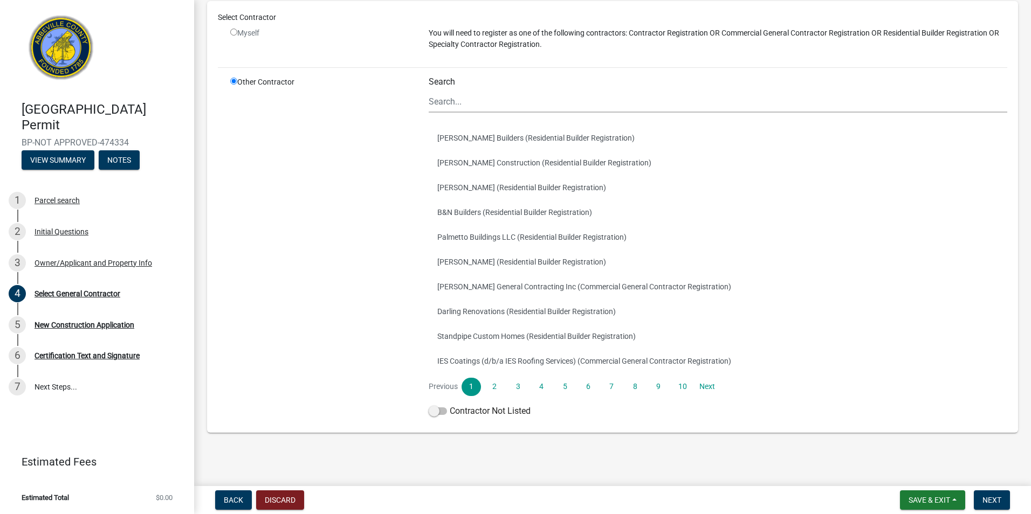
scroll to position [76, 0]
click at [705, 388] on link "Next" at bounding box center [706, 385] width 19 height 18
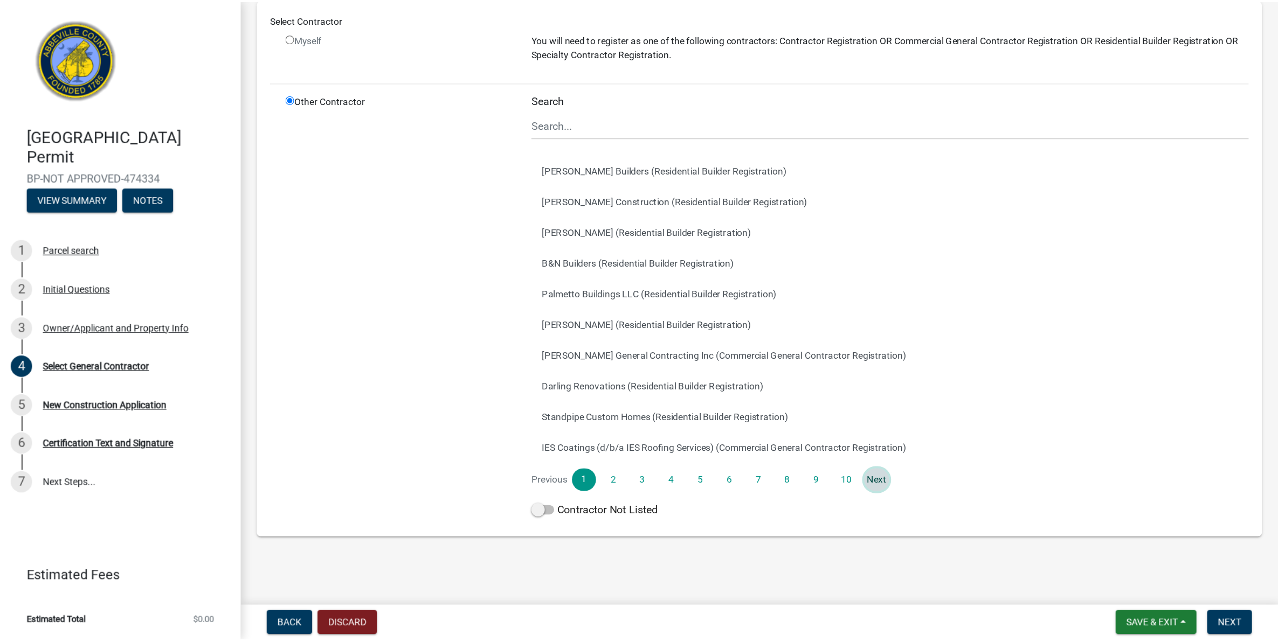
scroll to position [0, 0]
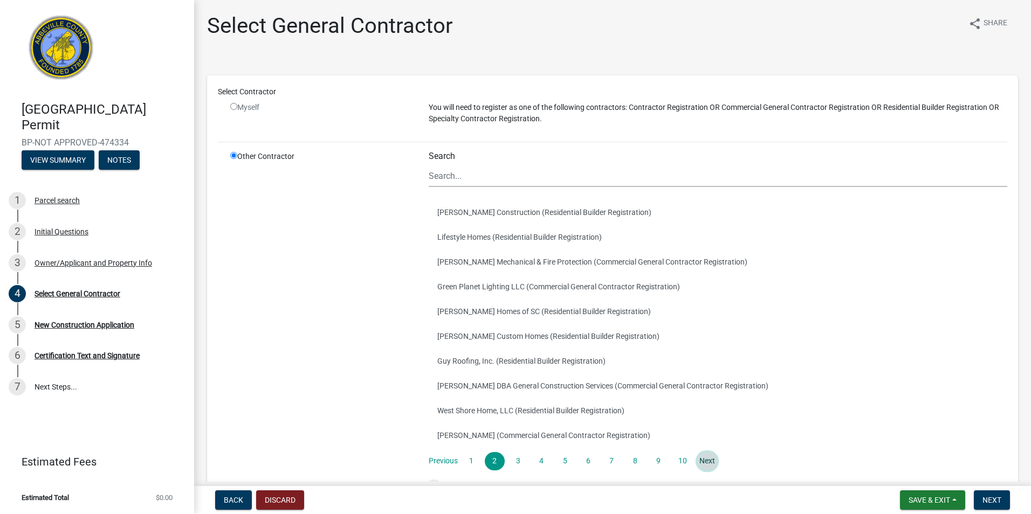
click at [705, 458] on link "Next" at bounding box center [706, 461] width 19 height 18
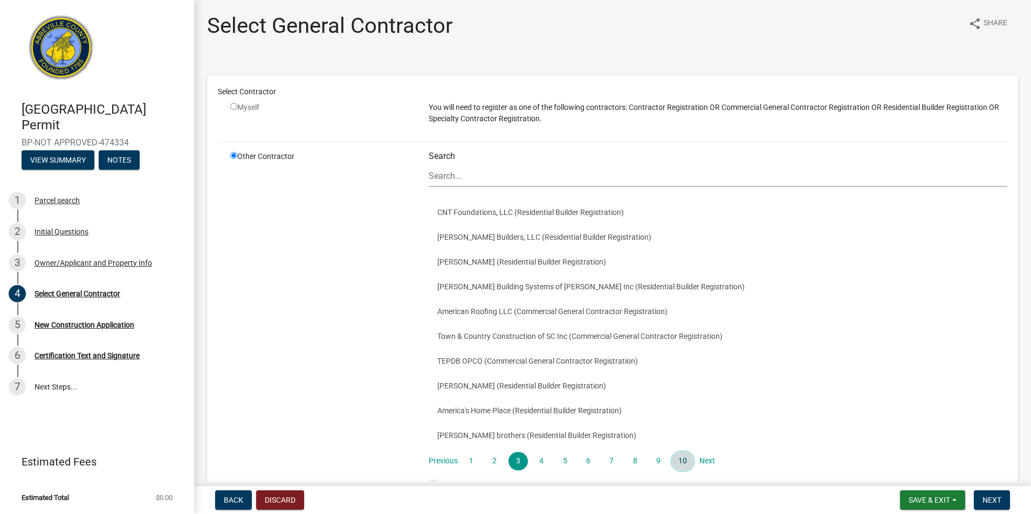
click at [684, 461] on link "10" at bounding box center [683, 461] width 22 height 18
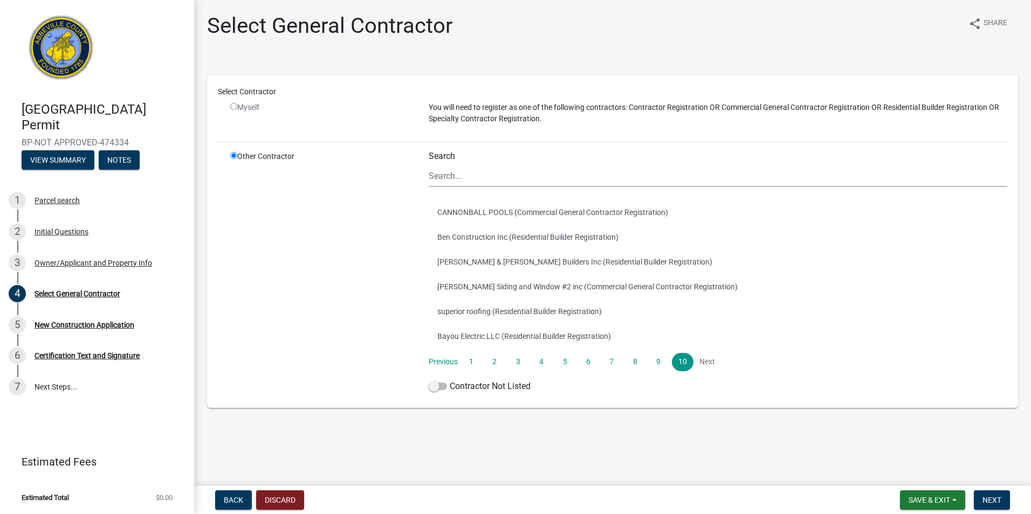
click at [706, 361] on li "Next" at bounding box center [706, 362] width 19 height 18
click at [233, 106] on input "radio" at bounding box center [233, 106] width 7 height 7
radio input "false"
radio input "true"
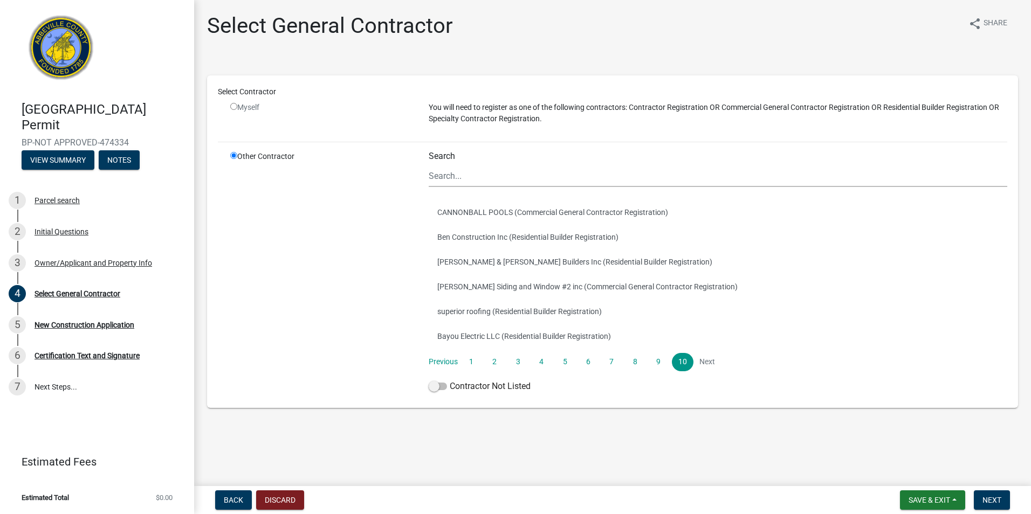
click at [233, 106] on input "radio" at bounding box center [233, 106] width 7 height 7
radio input "false"
radio input "true"
click at [233, 155] on input "radio" at bounding box center [233, 155] width 7 height 7
click at [234, 102] on div "Myself" at bounding box center [321, 107] width 182 height 11
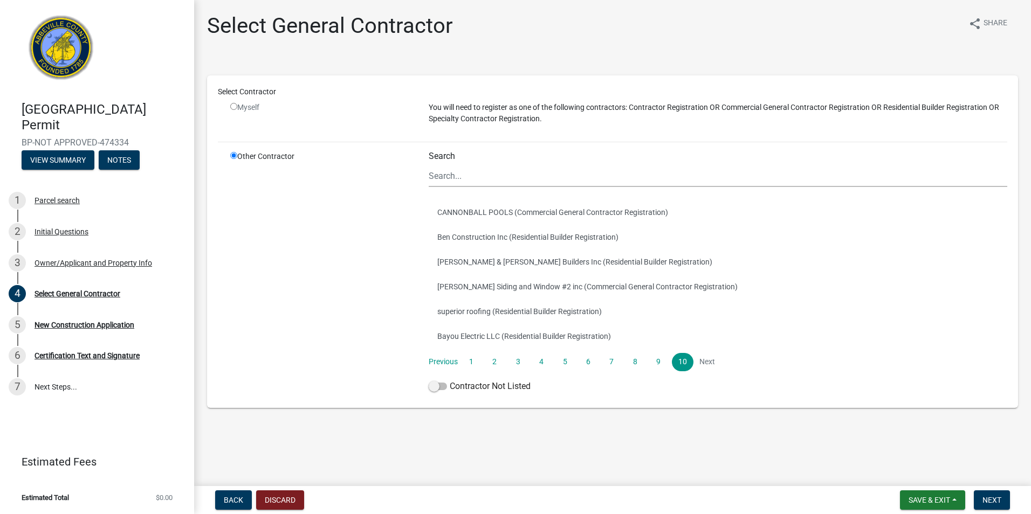
click at [233, 106] on input "radio" at bounding box center [233, 106] width 7 height 7
radio input "false"
radio input "true"
click at [431, 386] on span at bounding box center [437, 387] width 18 height 8
click at [450, 380] on input "Contractor Not Listed" at bounding box center [450, 380] width 0 height 0
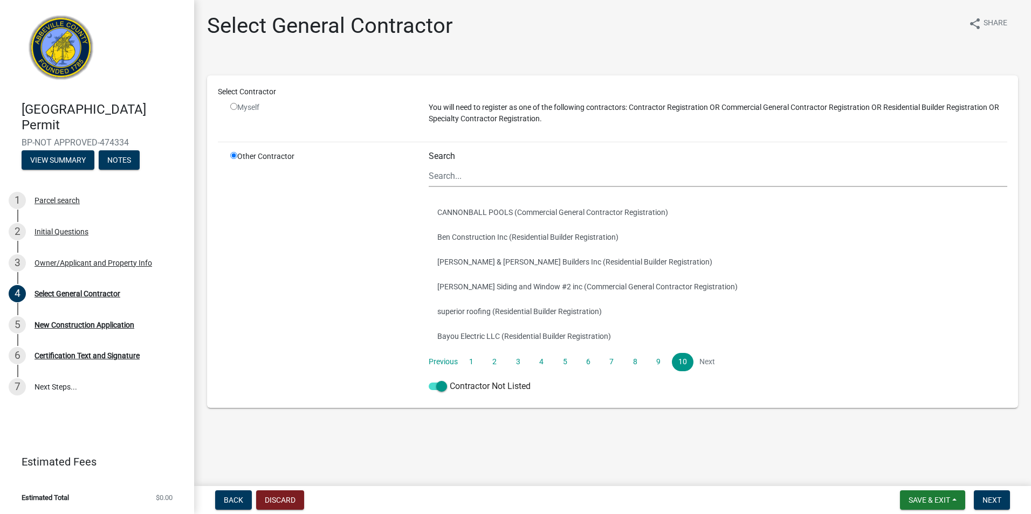
click at [235, 106] on input "radio" at bounding box center [233, 106] width 7 height 7
radio input "false"
radio input "true"
click at [995, 500] on span "Next" at bounding box center [991, 500] width 19 height 9
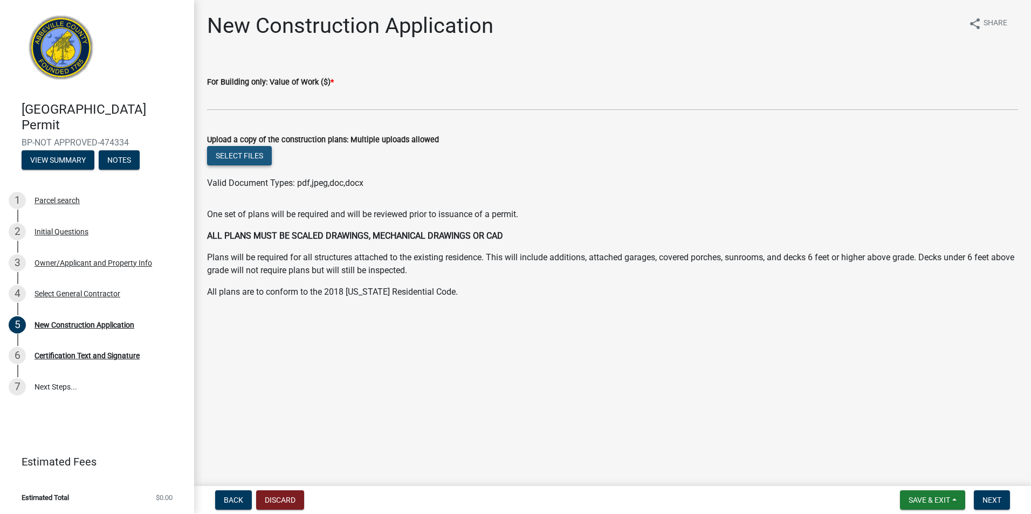
click at [245, 156] on button "Select files" at bounding box center [239, 155] width 65 height 19
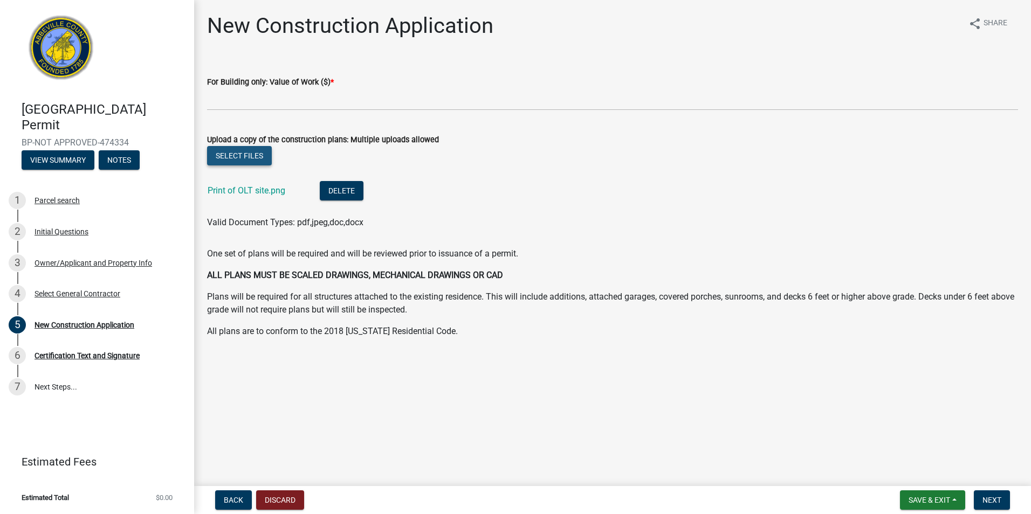
click at [220, 150] on button "Select files" at bounding box center [239, 155] width 65 height 19
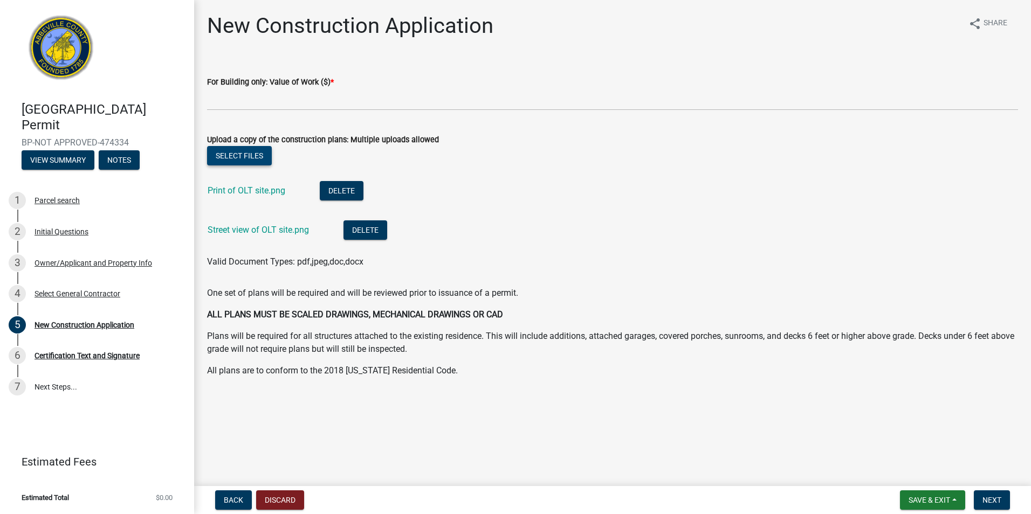
click at [245, 151] on button "Select files" at bounding box center [239, 155] width 65 height 19
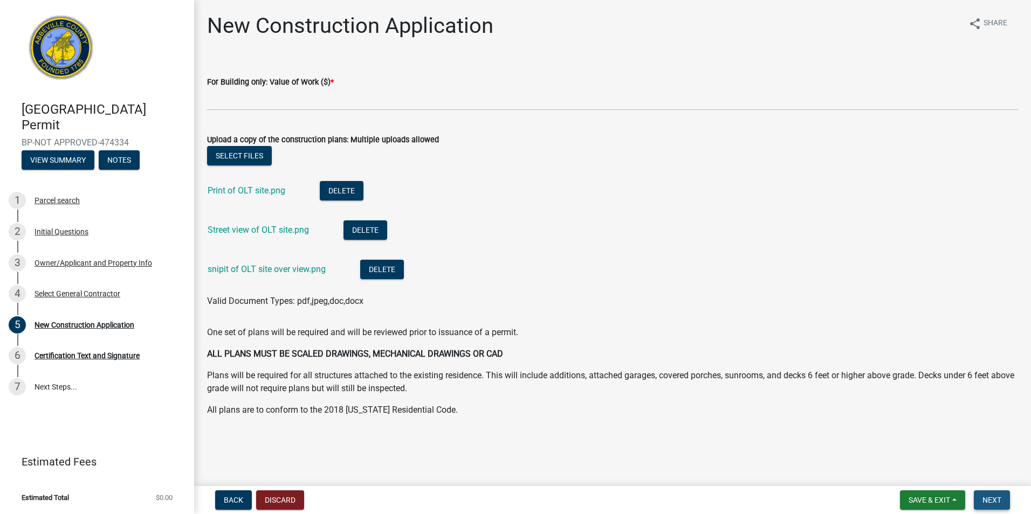
click at [990, 499] on span "Next" at bounding box center [991, 500] width 19 height 9
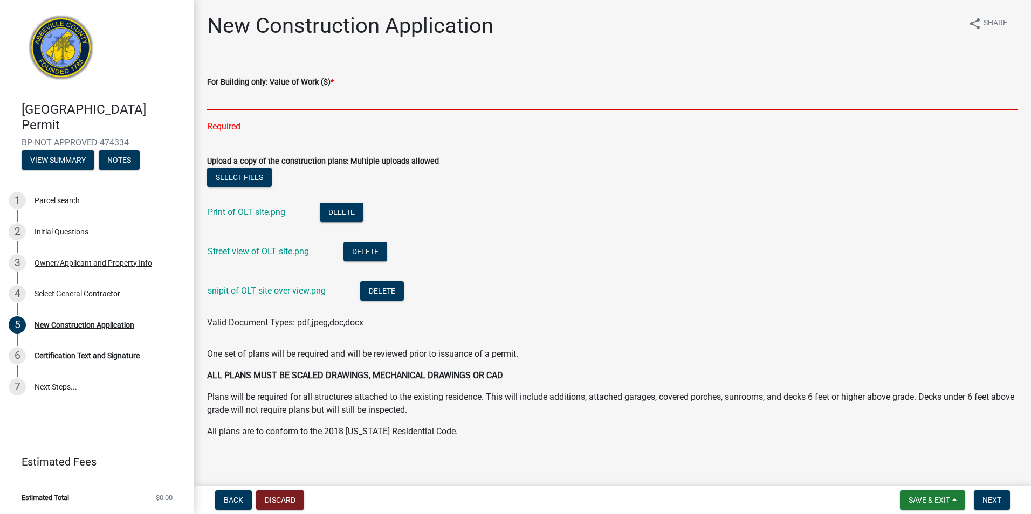
click at [306, 96] on input "text" at bounding box center [612, 99] width 811 height 22
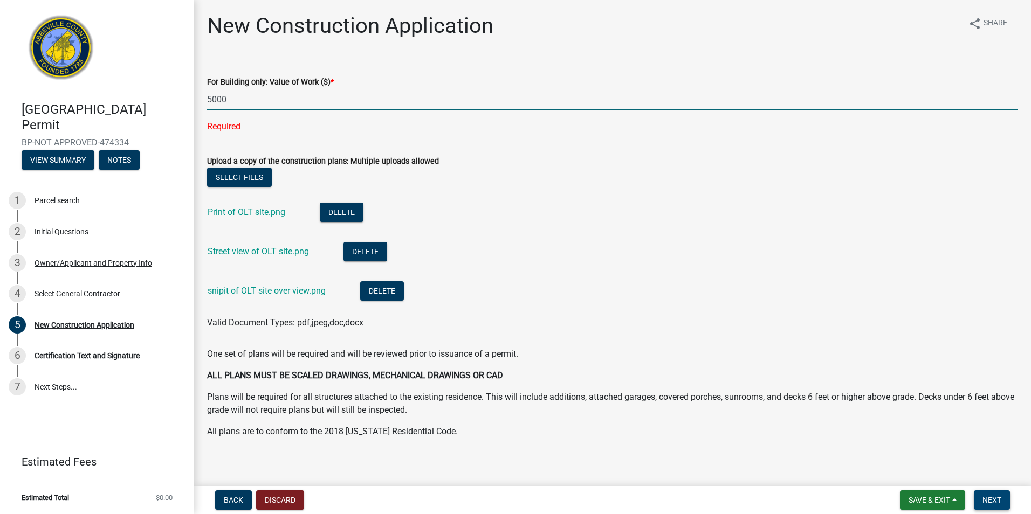
type input "5000"
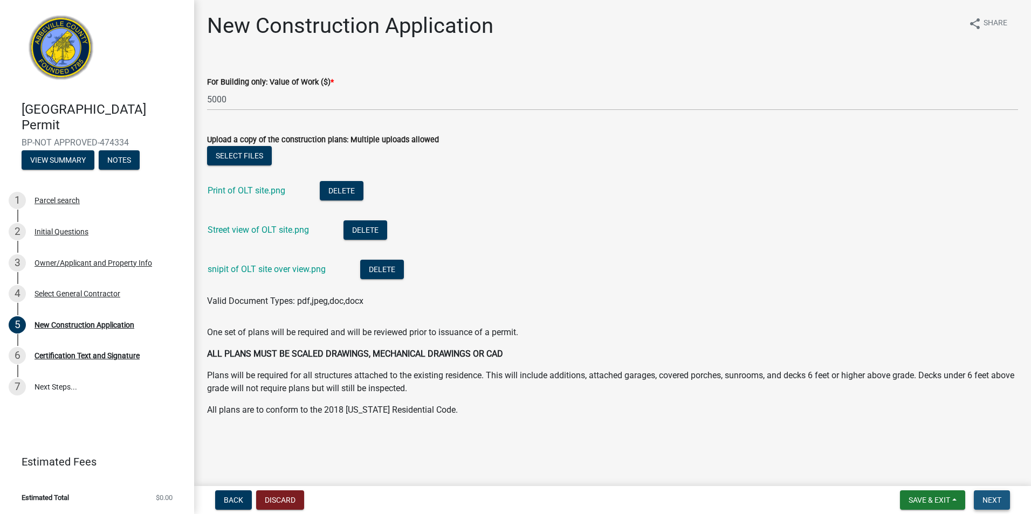
click at [987, 501] on span "Next" at bounding box center [991, 500] width 19 height 9
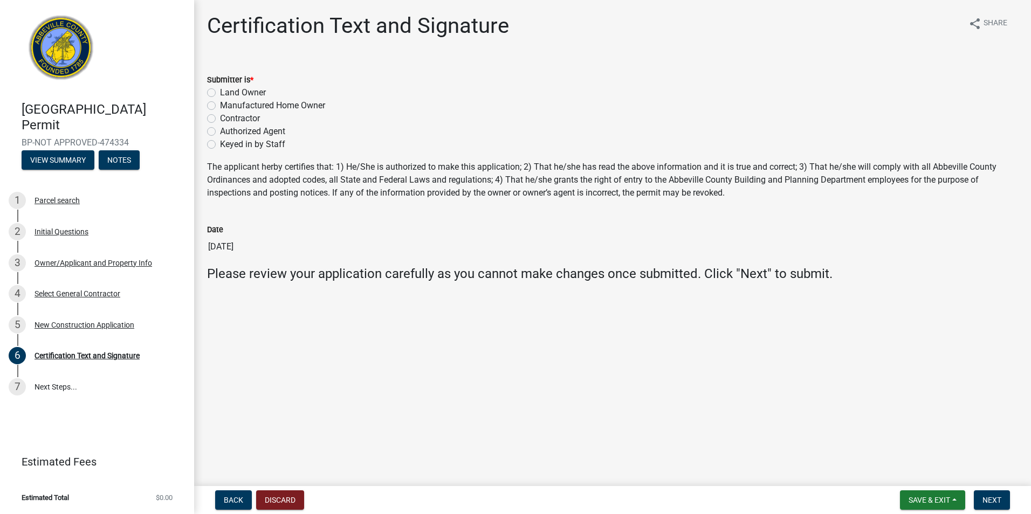
click at [220, 120] on label "Contractor" at bounding box center [240, 118] width 40 height 13
click at [220, 119] on input "Contractor" at bounding box center [223, 115] width 7 height 7
radio input "true"
click at [992, 501] on span "Next" at bounding box center [991, 500] width 19 height 9
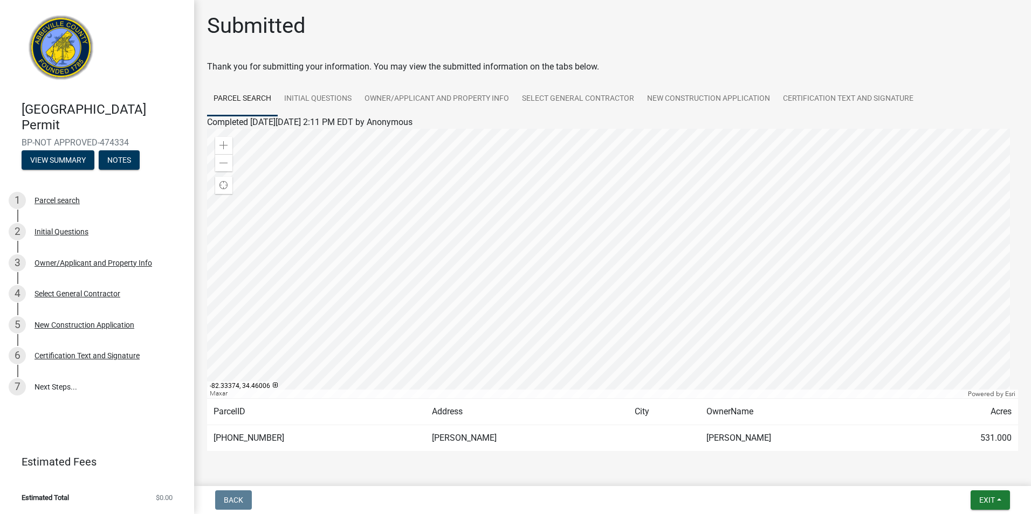
click at [560, 331] on div at bounding box center [612, 263] width 811 height 269
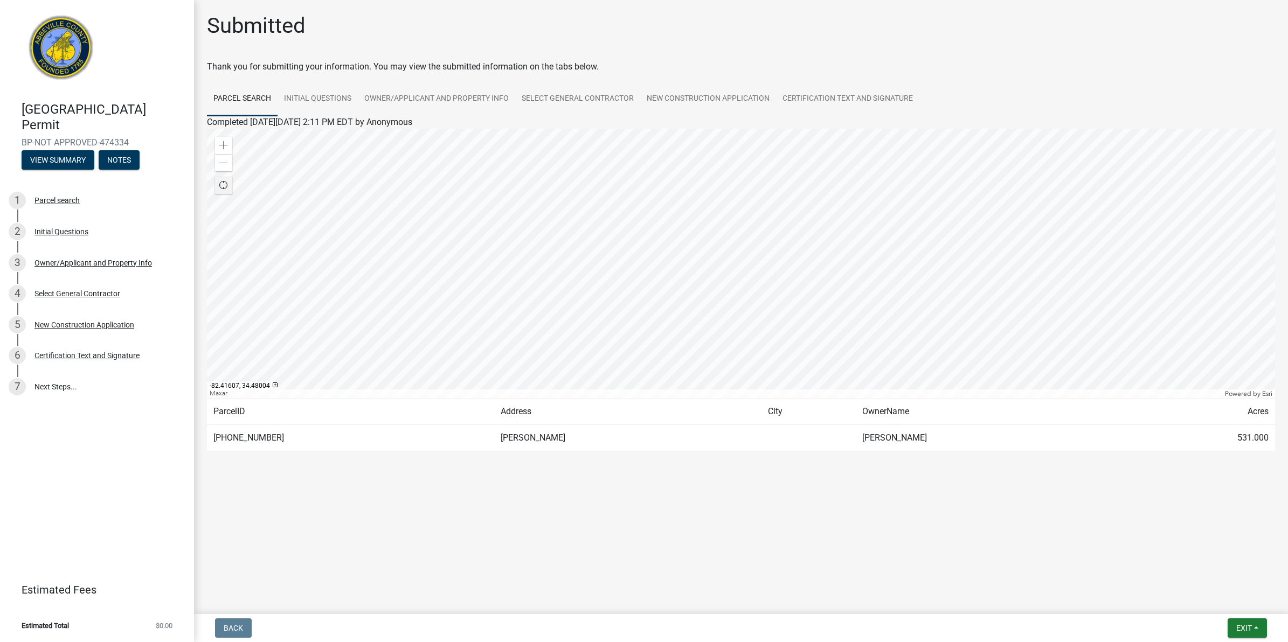
click at [224, 186] on span "Find my location" at bounding box center [223, 185] width 9 height 9
click at [755, 307] on div at bounding box center [741, 263] width 1068 height 269
click at [225, 141] on span at bounding box center [223, 145] width 9 height 9
click at [702, 306] on div at bounding box center [741, 263] width 1068 height 269
click at [676, 292] on div at bounding box center [741, 263] width 1068 height 269
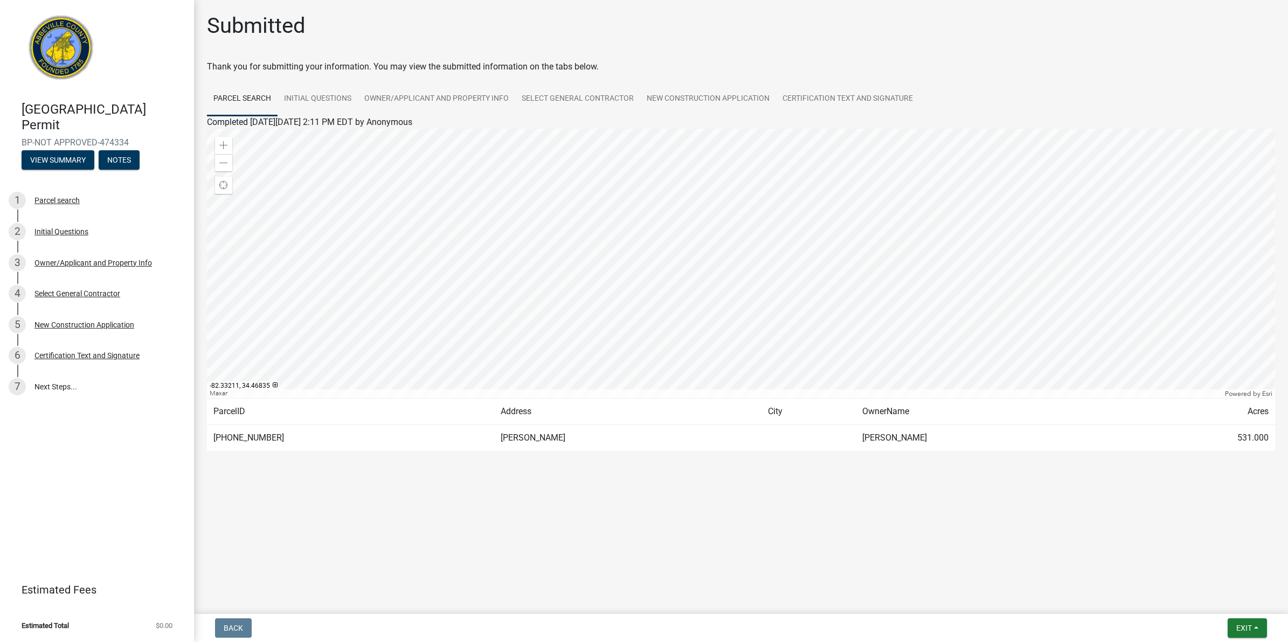
click at [676, 292] on div at bounding box center [741, 263] width 1068 height 269
click at [1030, 514] on span "Exit" at bounding box center [1244, 628] width 16 height 9
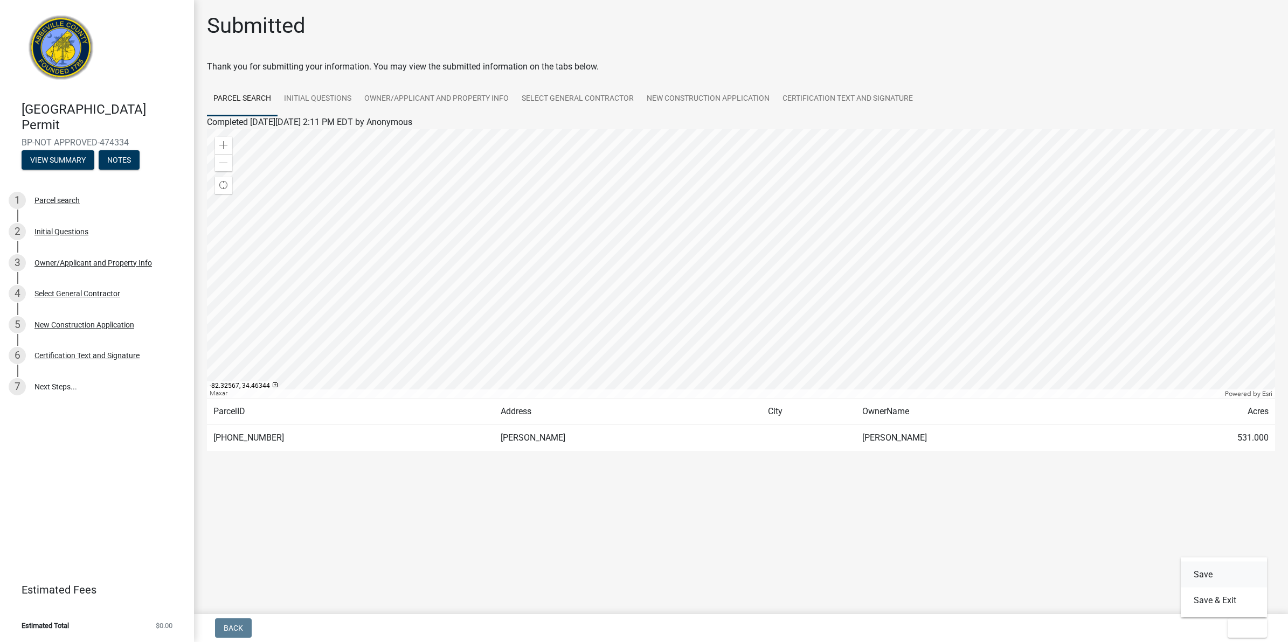
click at [1030, 514] on button "Save" at bounding box center [1224, 575] width 86 height 26
click at [1030, 514] on span "Exit" at bounding box center [1244, 628] width 16 height 9
click at [1030, 514] on button "Save & Exit" at bounding box center [1224, 601] width 86 height 26
